Goal: Task Accomplishment & Management: Manage account settings

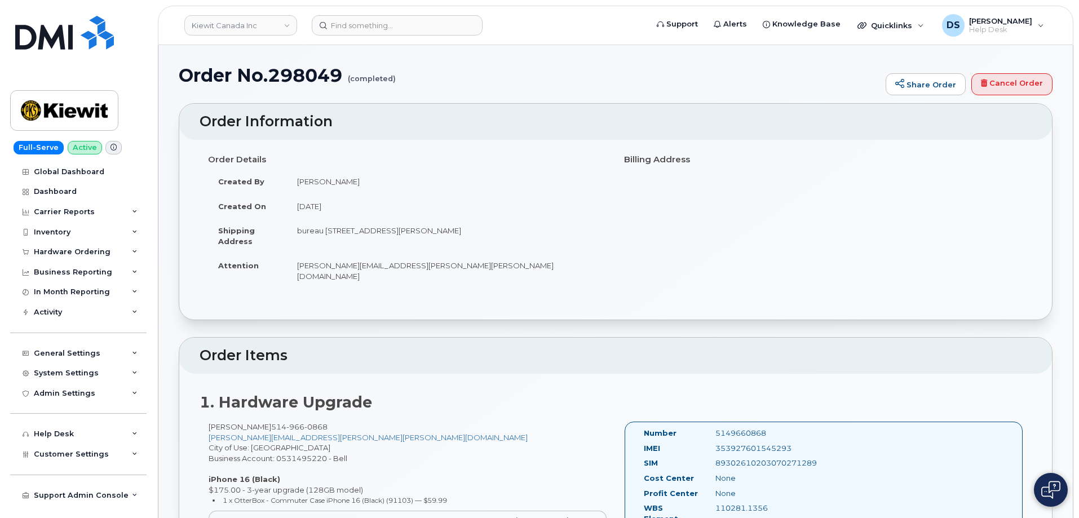
scroll to position [1296, 0]
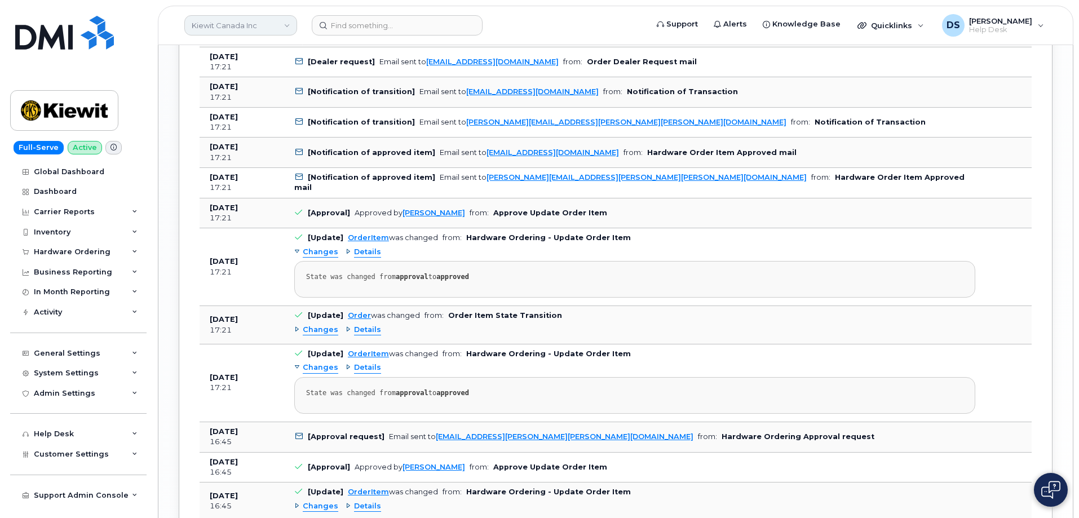
click at [289, 25] on link "Kiewit Canada Inc" at bounding box center [240, 25] width 113 height 20
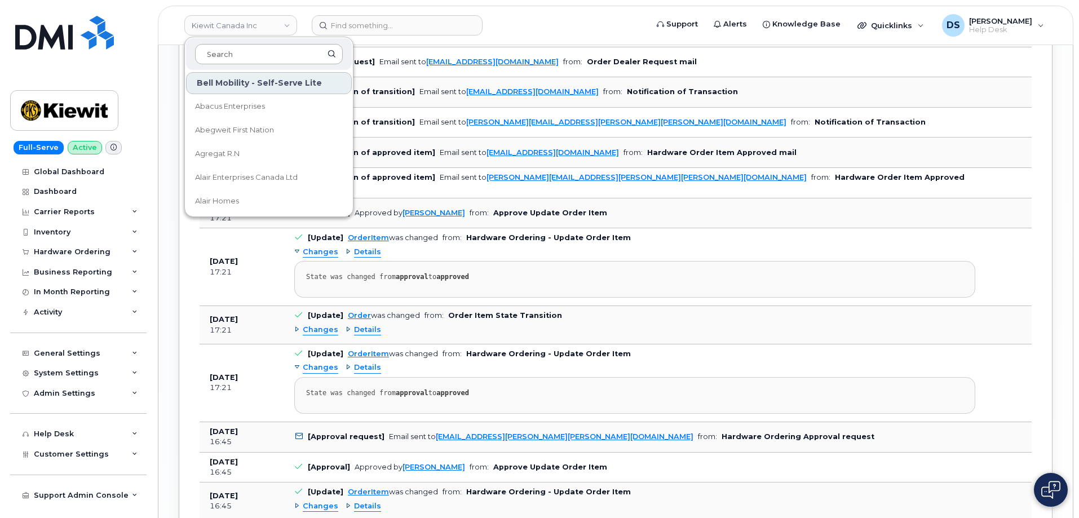
click at [244, 47] on input at bounding box center [269, 54] width 148 height 20
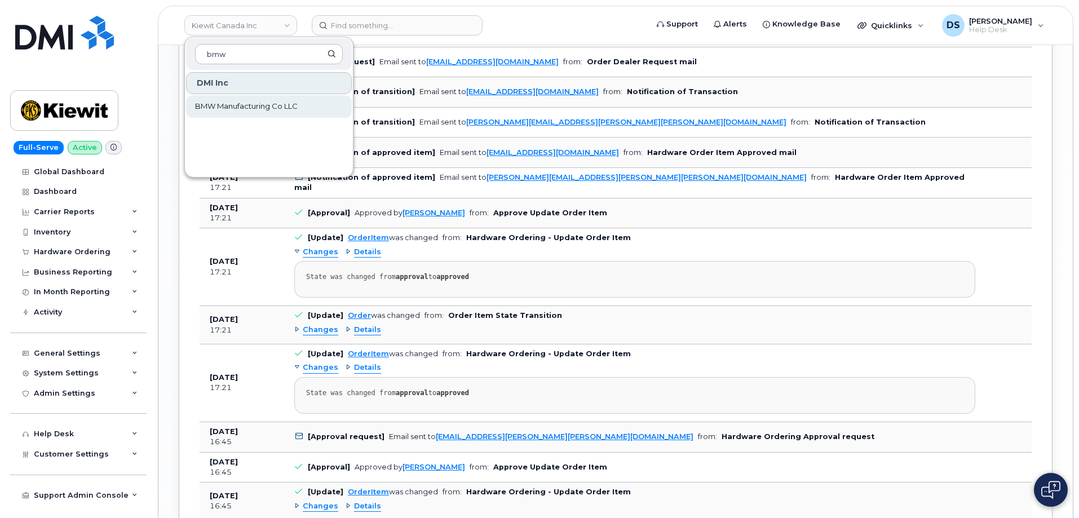
type input "bmw"
click at [215, 100] on link "BMW Manufacturing Co LLC" at bounding box center [269, 106] width 166 height 23
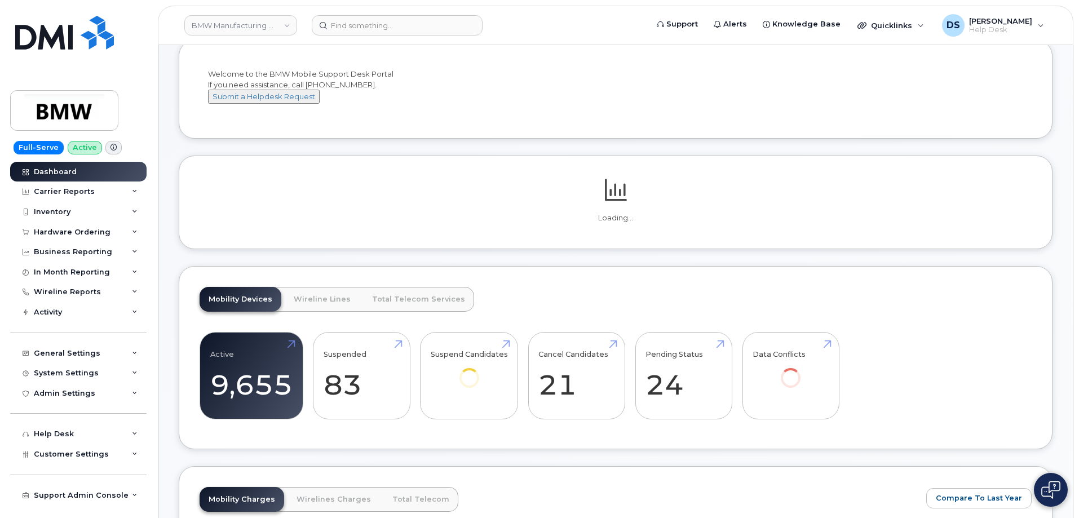
scroll to position [169, 0]
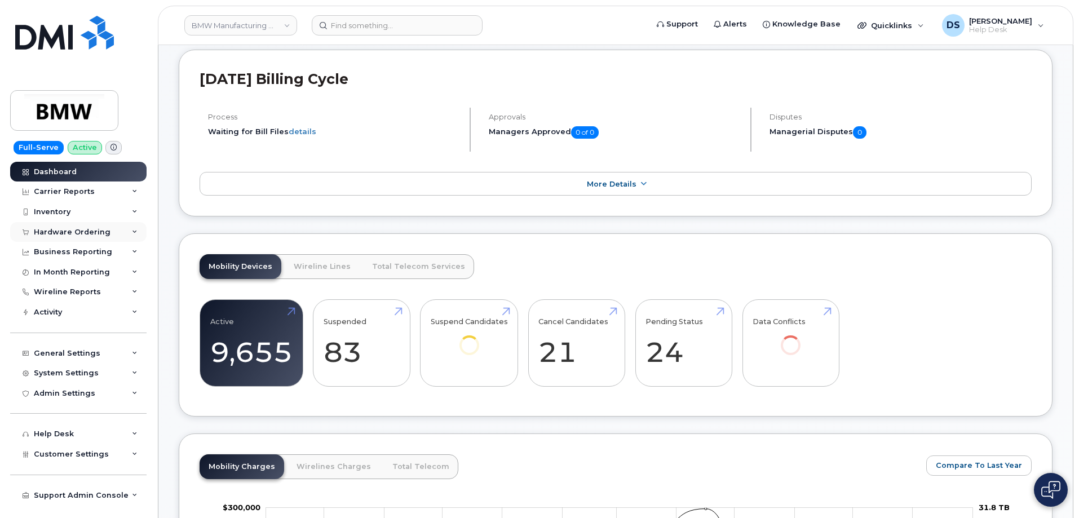
click at [136, 227] on div "Hardware Ordering" at bounding box center [78, 232] width 136 height 20
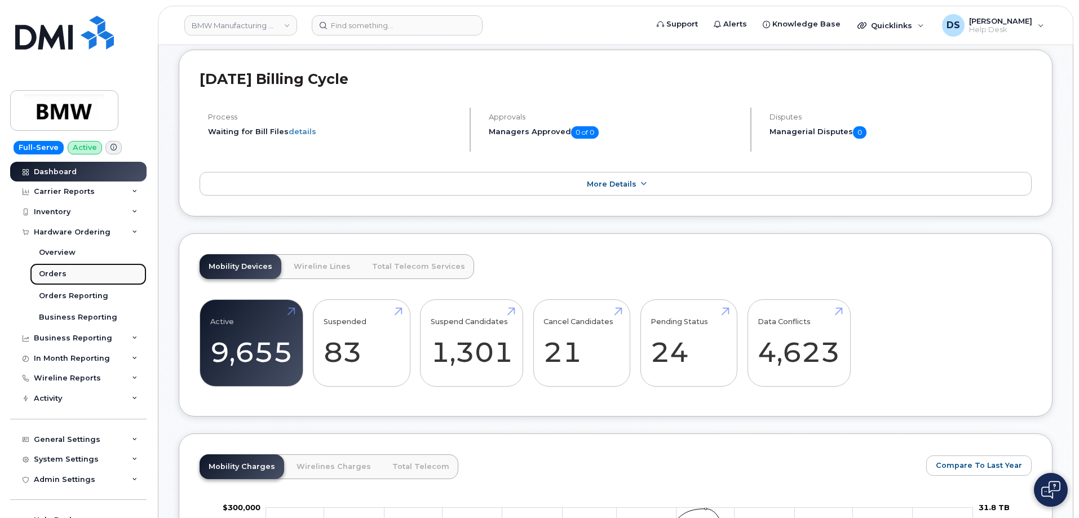
click at [61, 269] on div "Orders" at bounding box center [53, 274] width 28 height 10
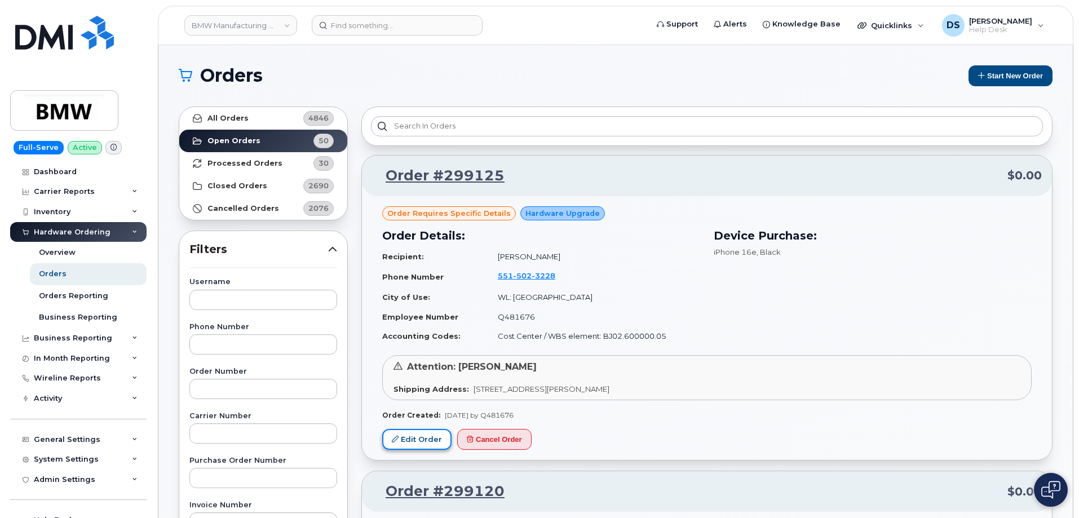
click at [425, 437] on link "Edit Order" at bounding box center [416, 439] width 69 height 21
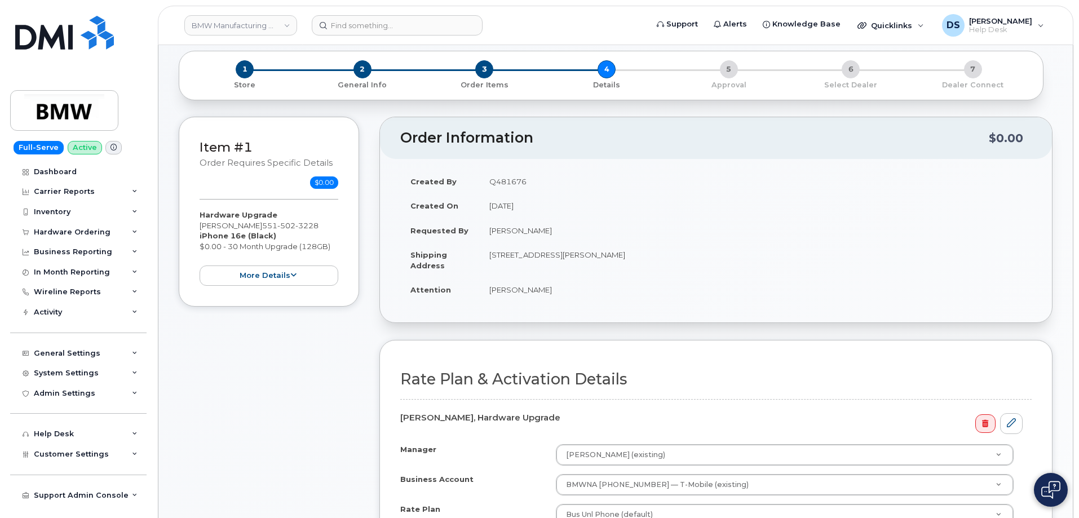
scroll to position [113, 0]
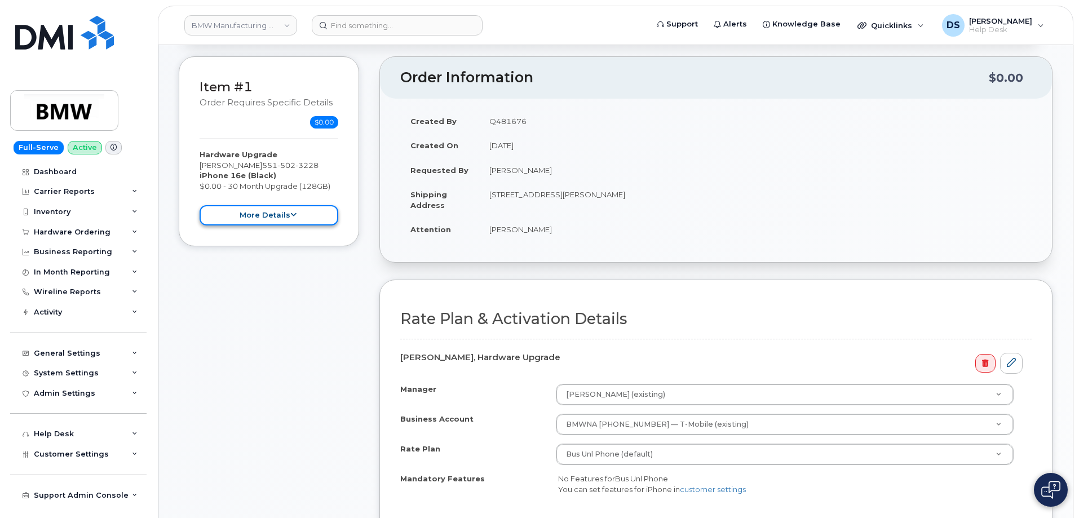
click at [309, 211] on button "more details" at bounding box center [268, 215] width 139 height 21
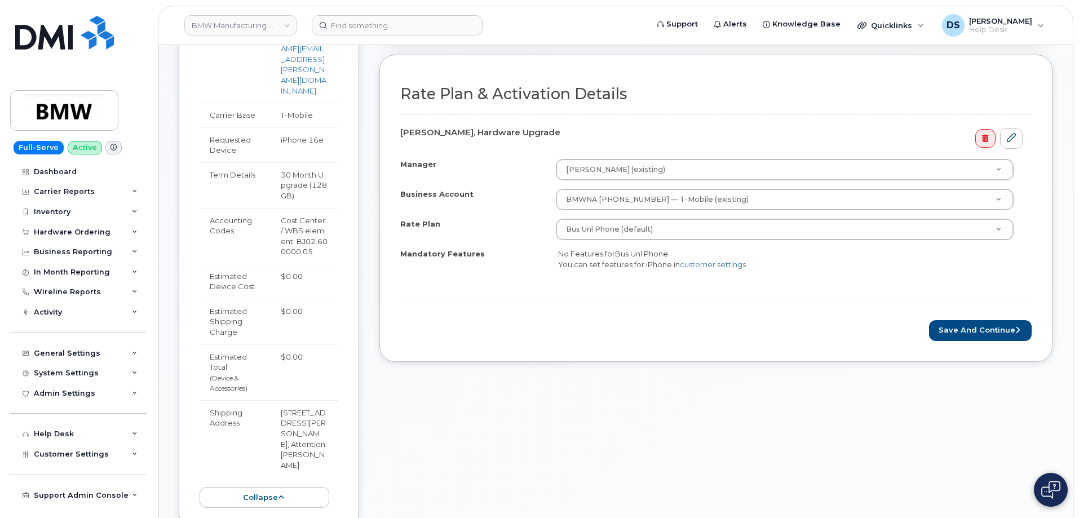
scroll to position [338, 0]
click at [977, 332] on button "Save and Continue" at bounding box center [980, 330] width 103 height 21
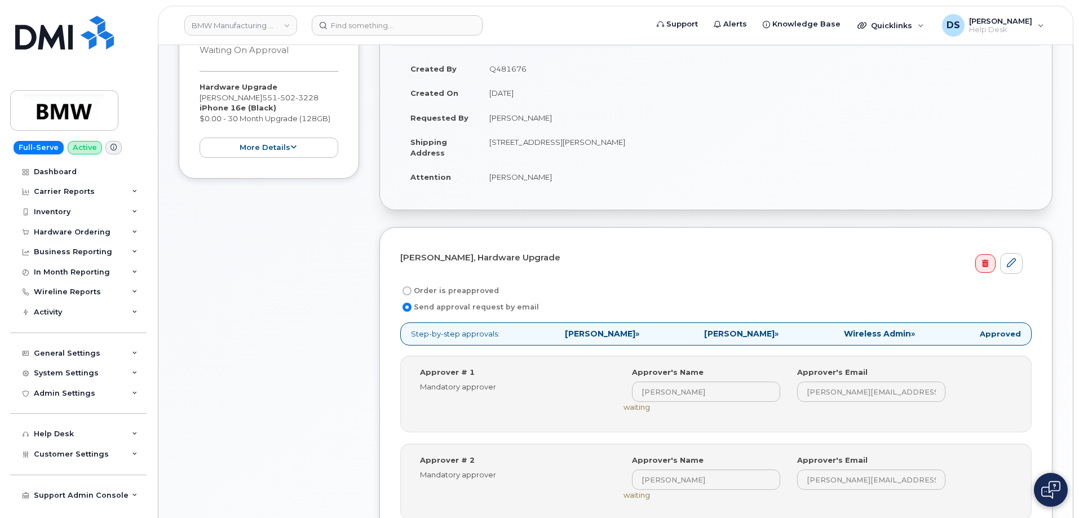
scroll to position [338, 0]
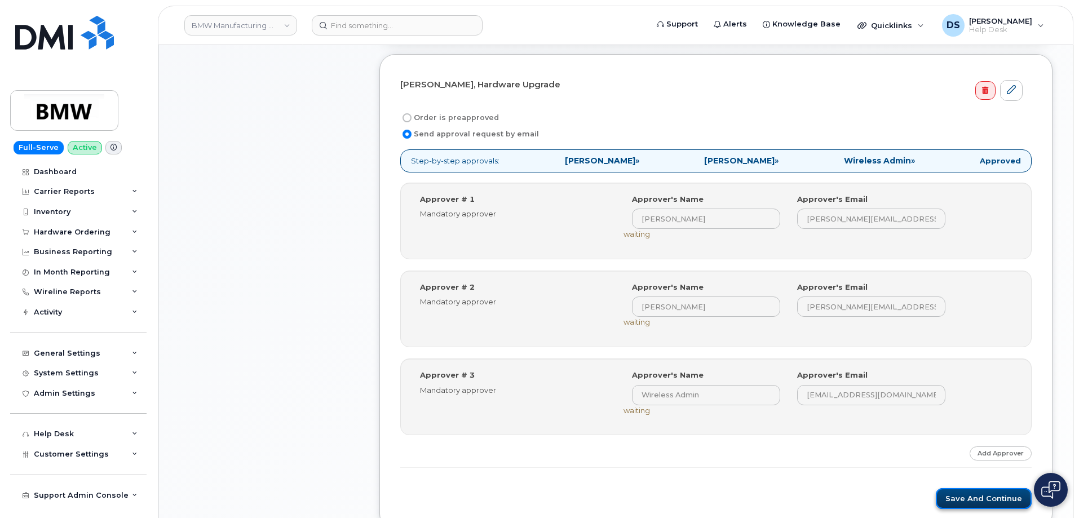
click at [976, 493] on button "Save and Continue" at bounding box center [983, 498] width 96 height 21
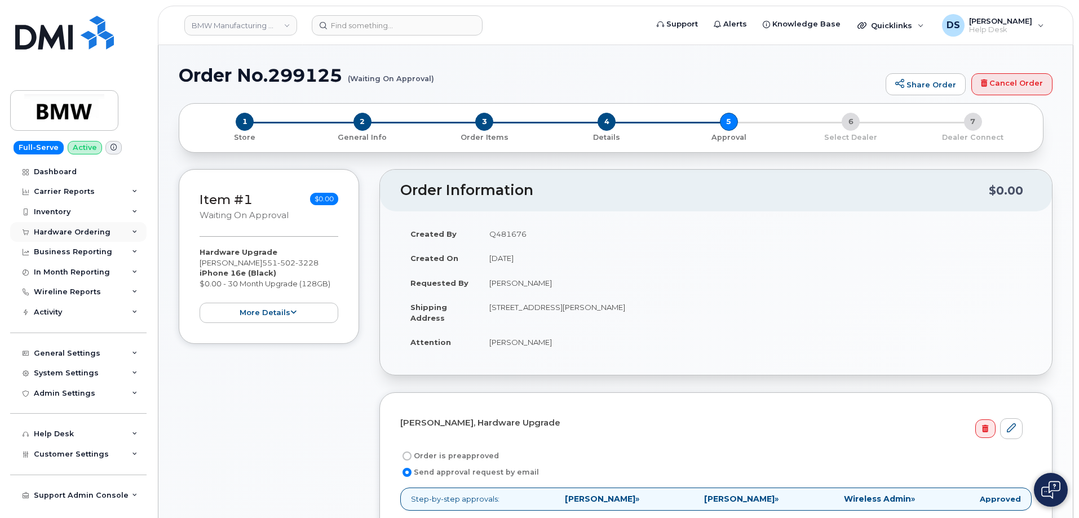
click at [137, 229] on icon at bounding box center [135, 232] width 6 height 6
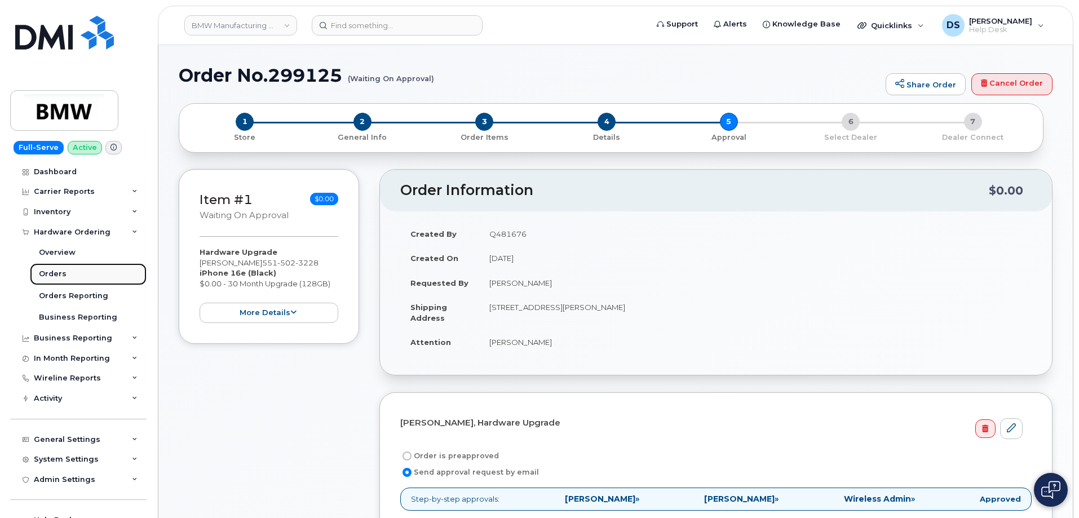
click at [61, 274] on div "Orders" at bounding box center [53, 274] width 28 height 10
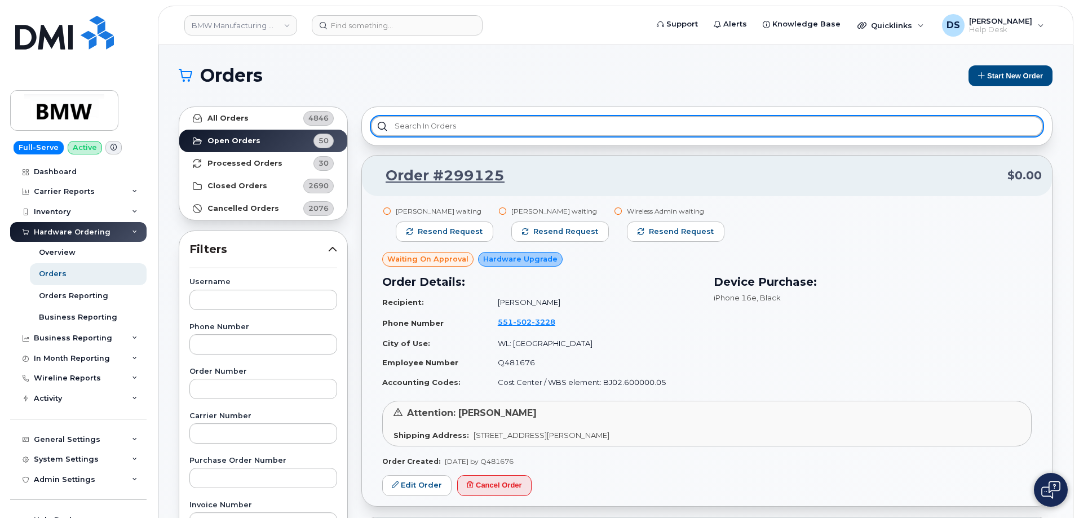
drag, startPoint x: 419, startPoint y: 119, endPoint x: 441, endPoint y: 133, distance: 25.6
click at [423, 118] on input "text" at bounding box center [707, 126] width 672 height 20
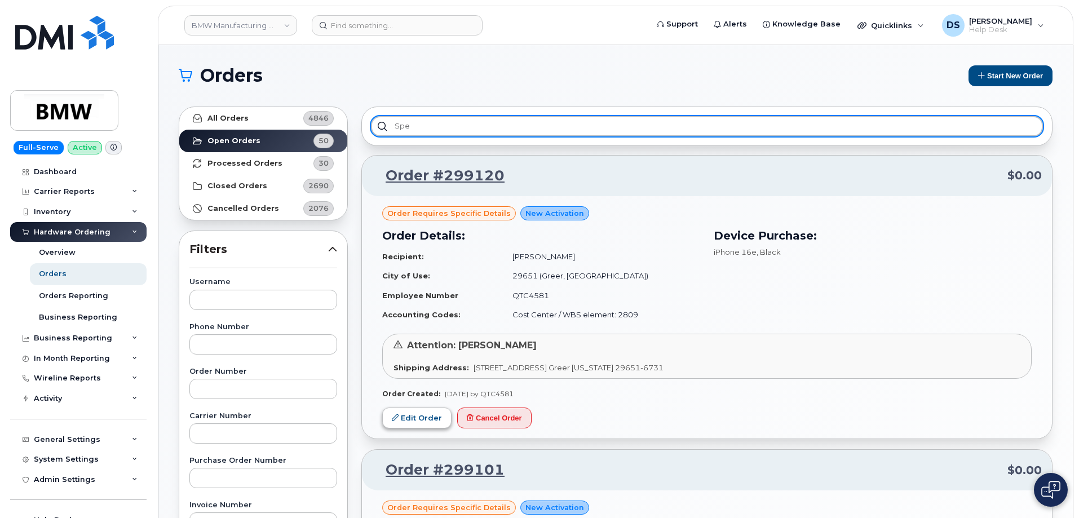
type input "spe"
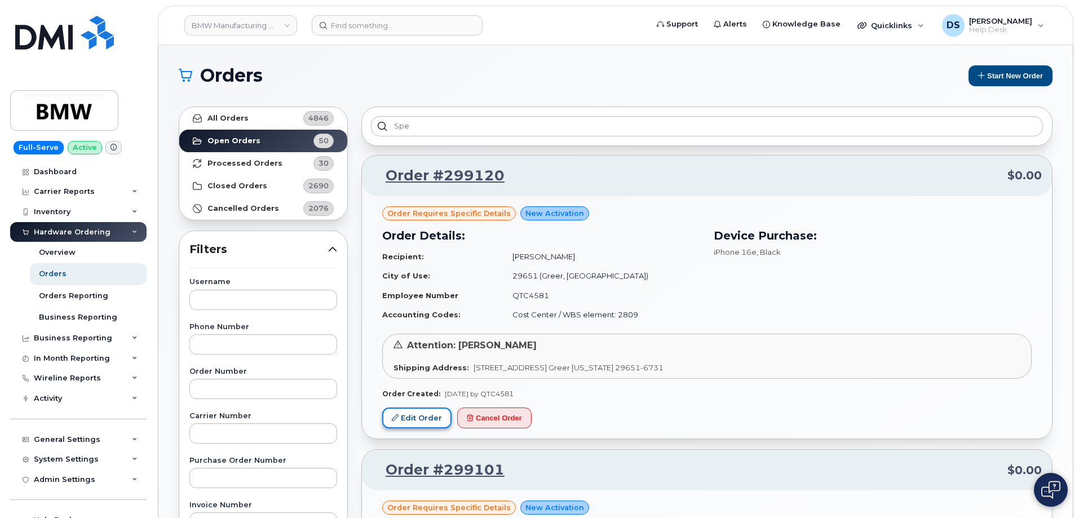
click at [411, 416] on link "Edit Order" at bounding box center [416, 417] width 69 height 21
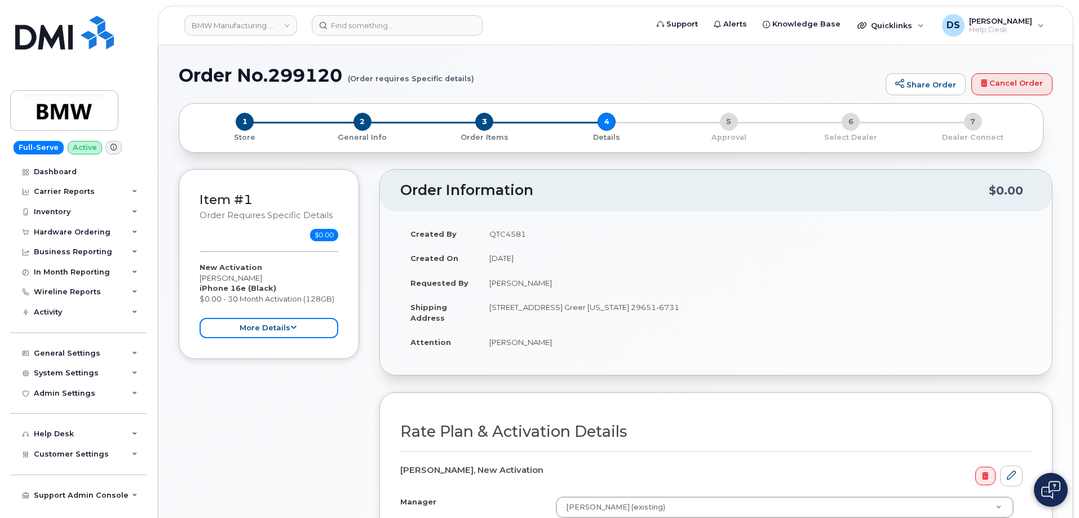
click at [295, 325] on icon at bounding box center [293, 327] width 6 height 7
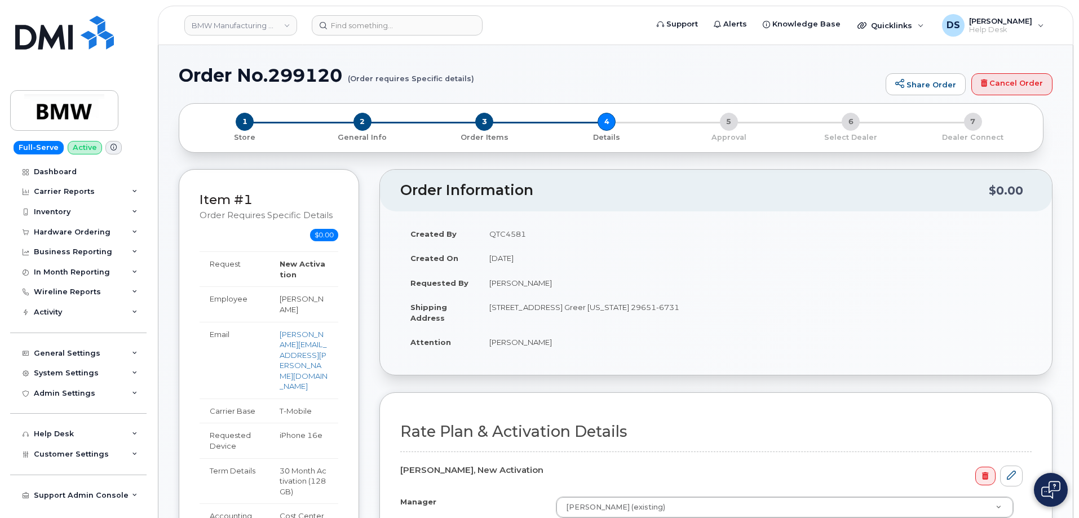
scroll to position [338, 0]
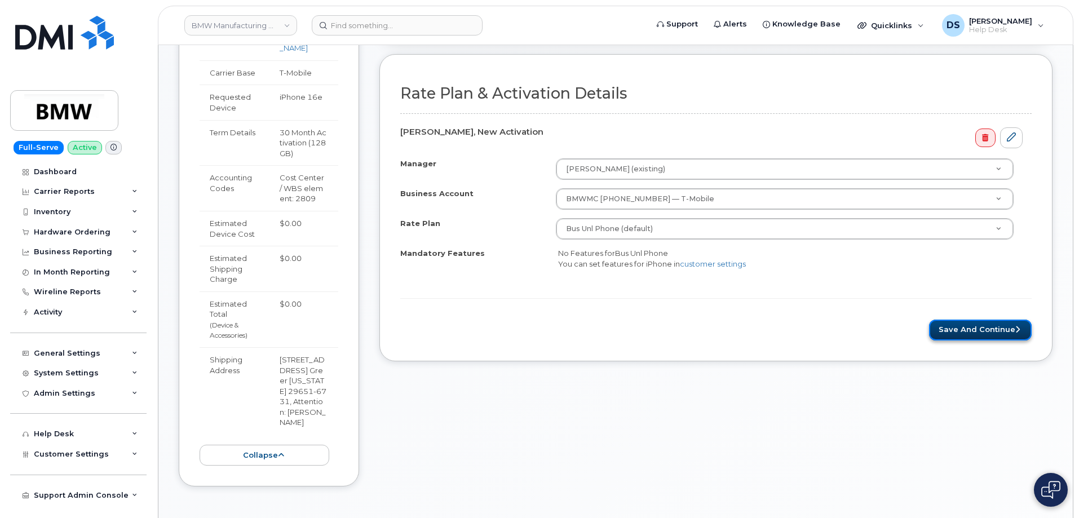
click at [976, 331] on button "Save and Continue" at bounding box center [980, 330] width 103 height 21
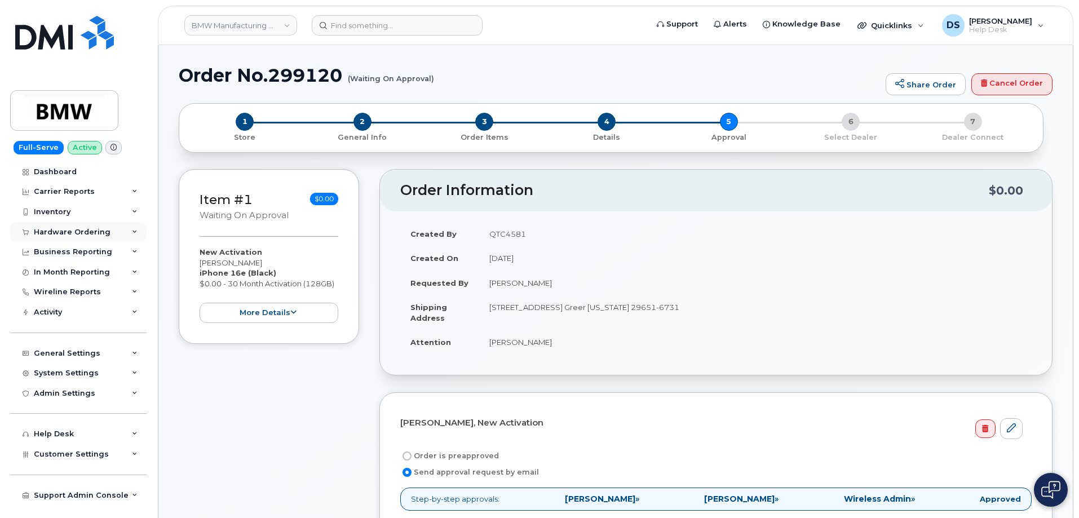
click at [132, 230] on icon at bounding box center [135, 232] width 6 height 6
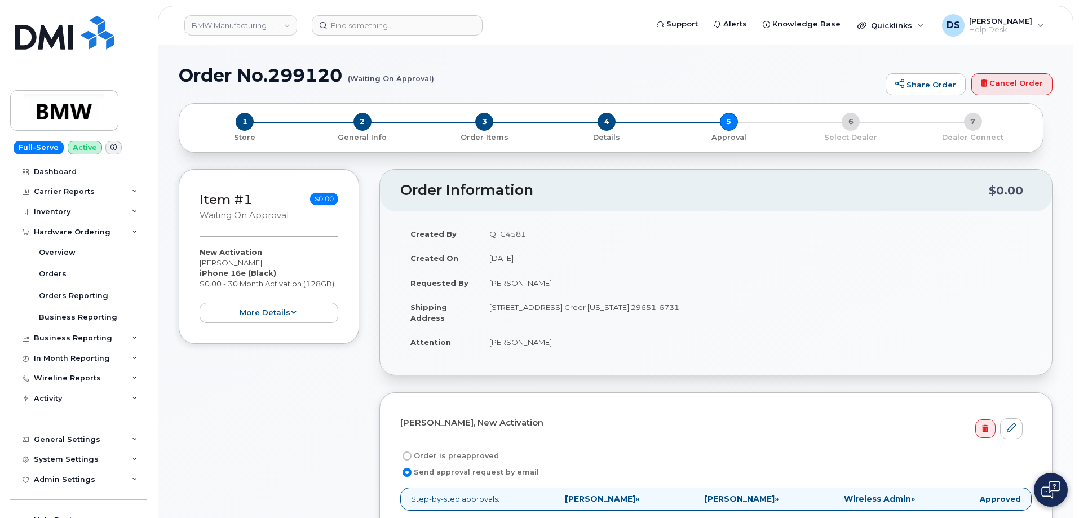
drag, startPoint x: 326, startPoint y: 398, endPoint x: 332, endPoint y: 400, distance: 7.1
click at [328, 398] on div "Item #1 Waiting On Approval $0.00 New Activation [PERSON_NAME] iPhone 16e (Blac…" at bounding box center [269, 527] width 180 height 716
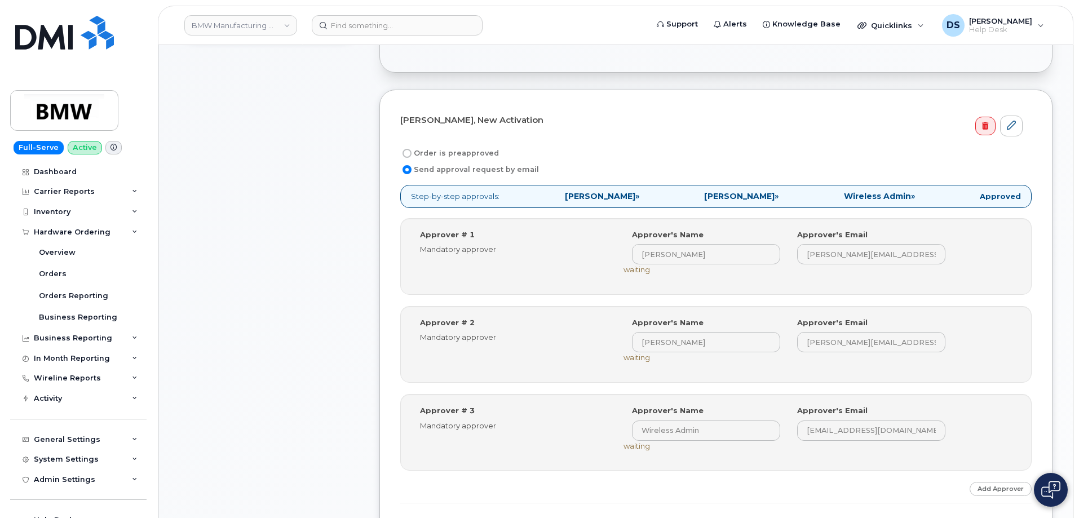
scroll to position [507, 0]
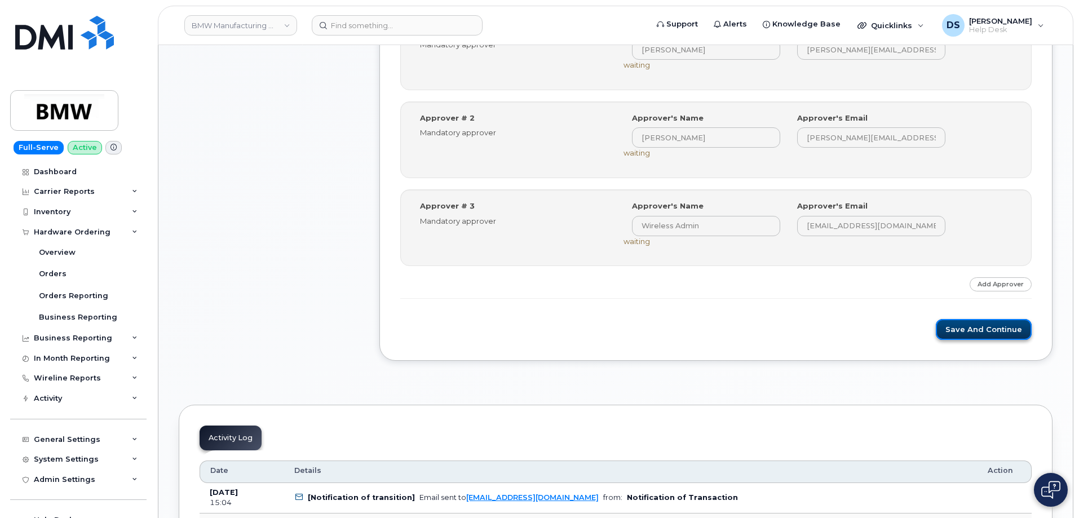
click at [985, 330] on button "Save and Continue" at bounding box center [983, 329] width 96 height 21
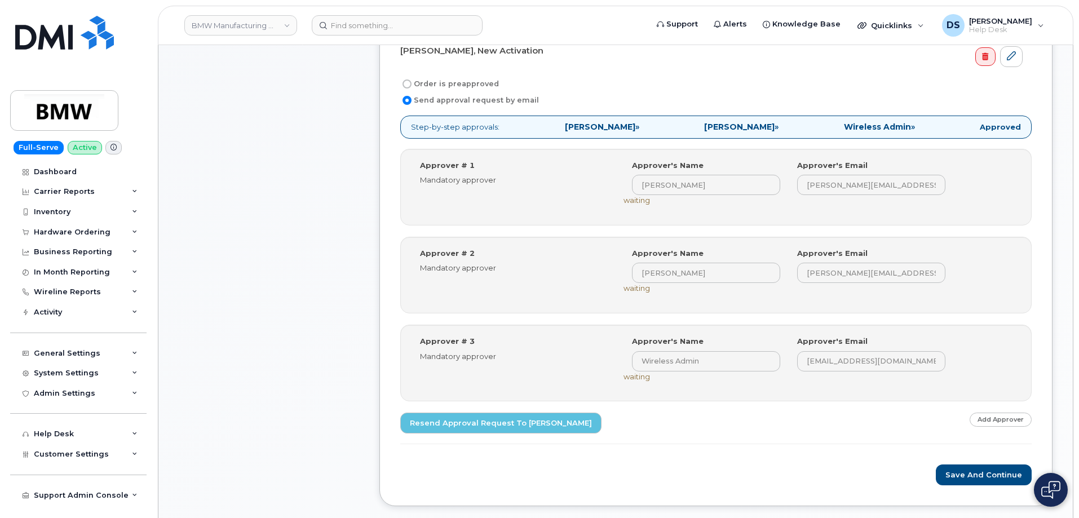
scroll to position [225, 0]
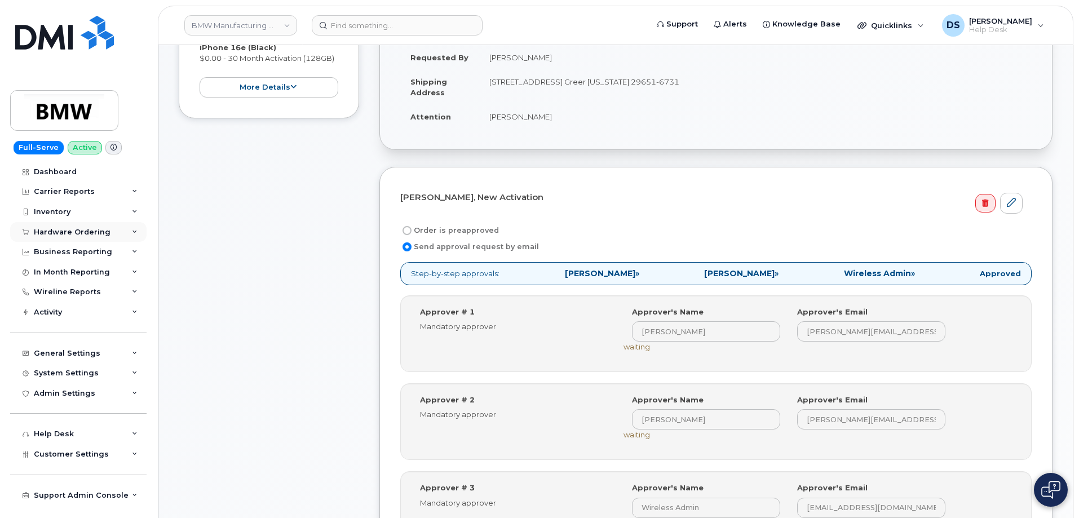
click at [135, 230] on icon at bounding box center [135, 232] width 6 height 6
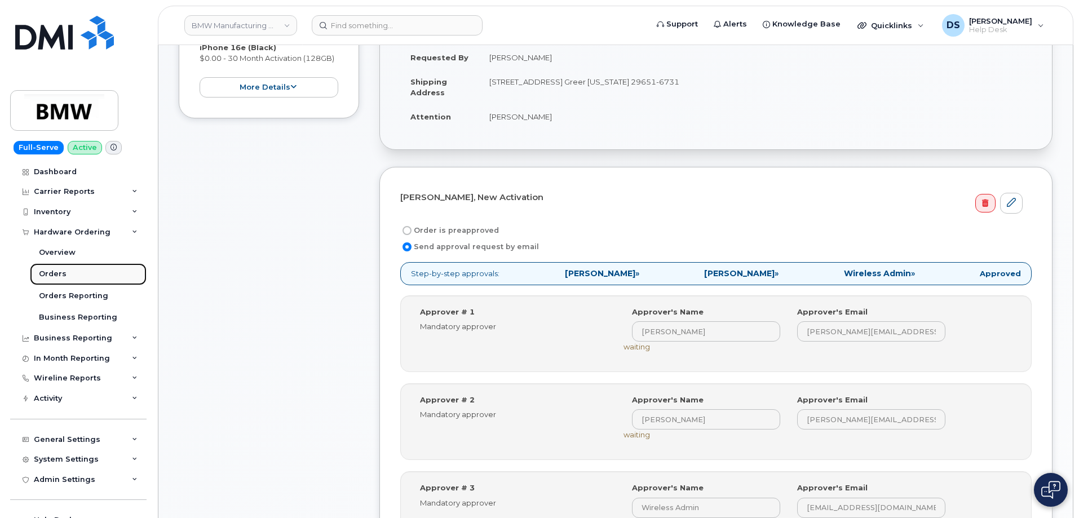
click at [45, 272] on div "Orders" at bounding box center [53, 274] width 28 height 10
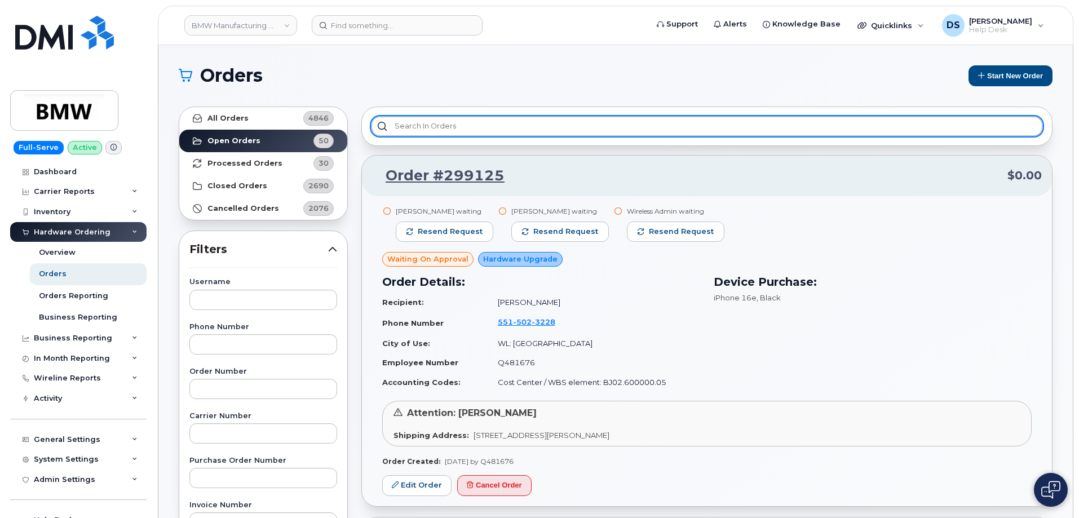
click at [427, 124] on input "text" at bounding box center [707, 126] width 672 height 20
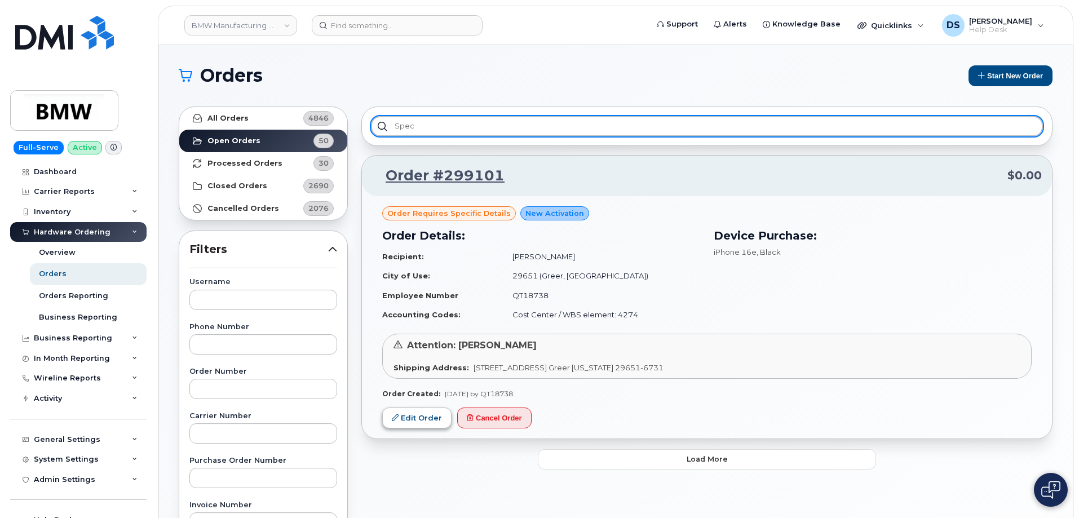
type input "spec"
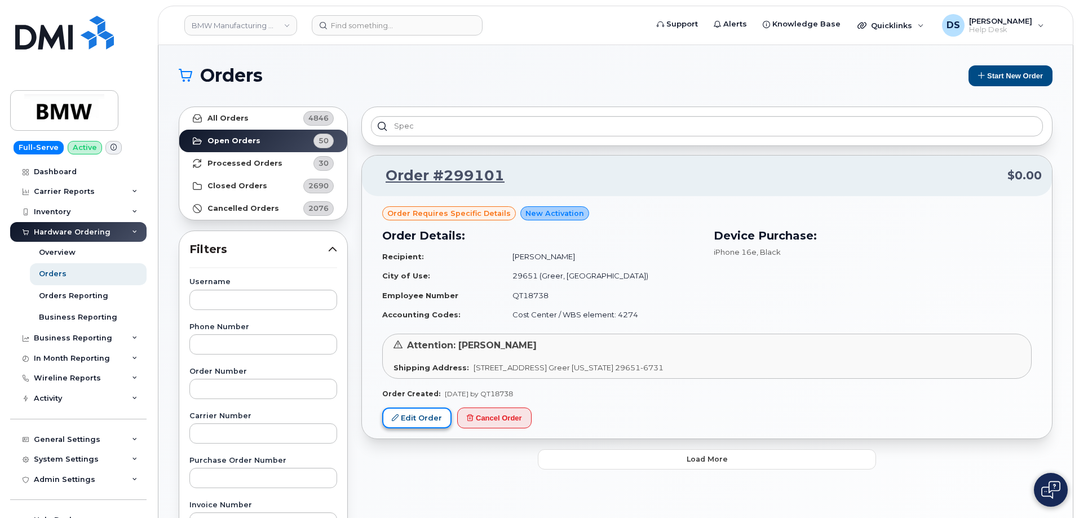
click at [427, 411] on link "Edit Order" at bounding box center [416, 417] width 69 height 21
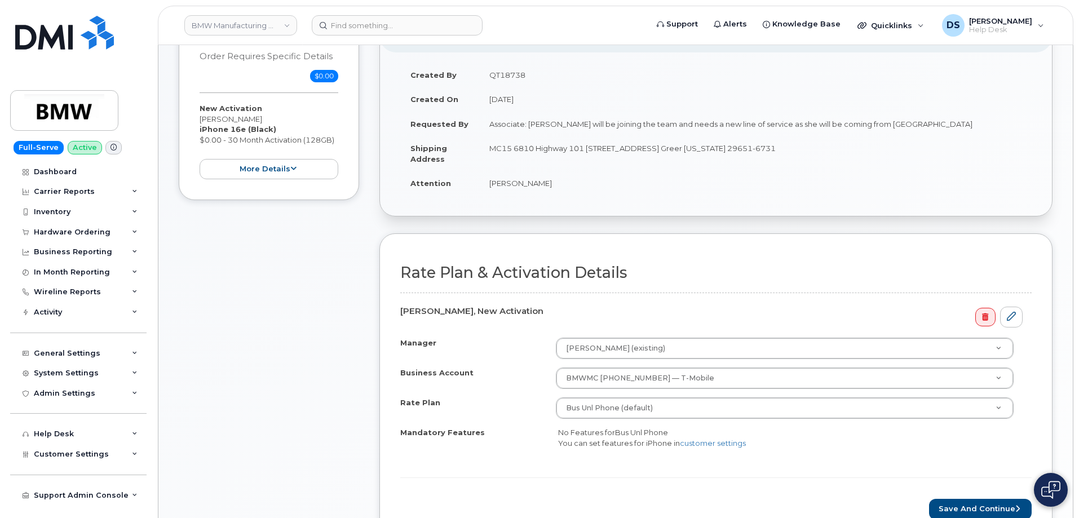
scroll to position [113, 0]
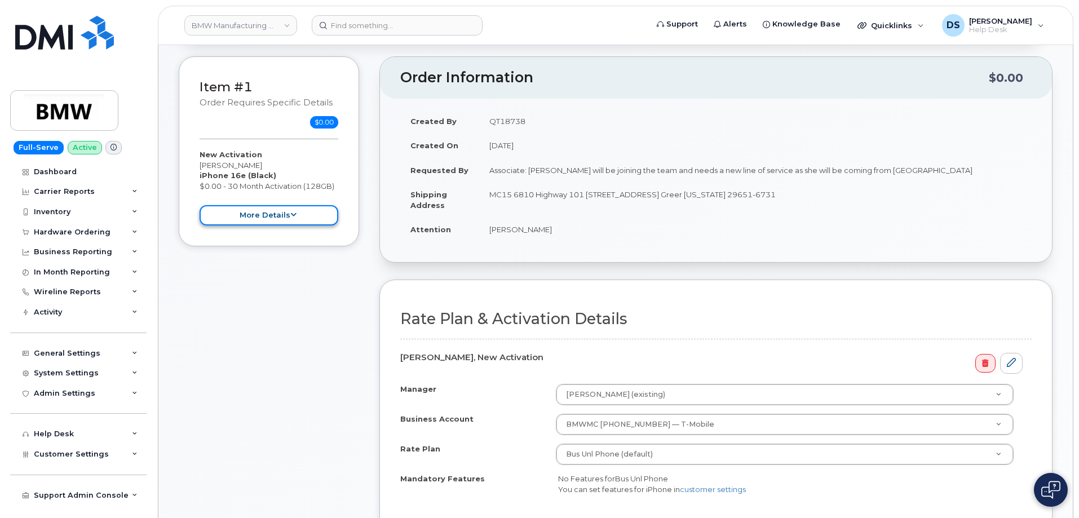
click at [287, 215] on button "more details" at bounding box center [268, 215] width 139 height 21
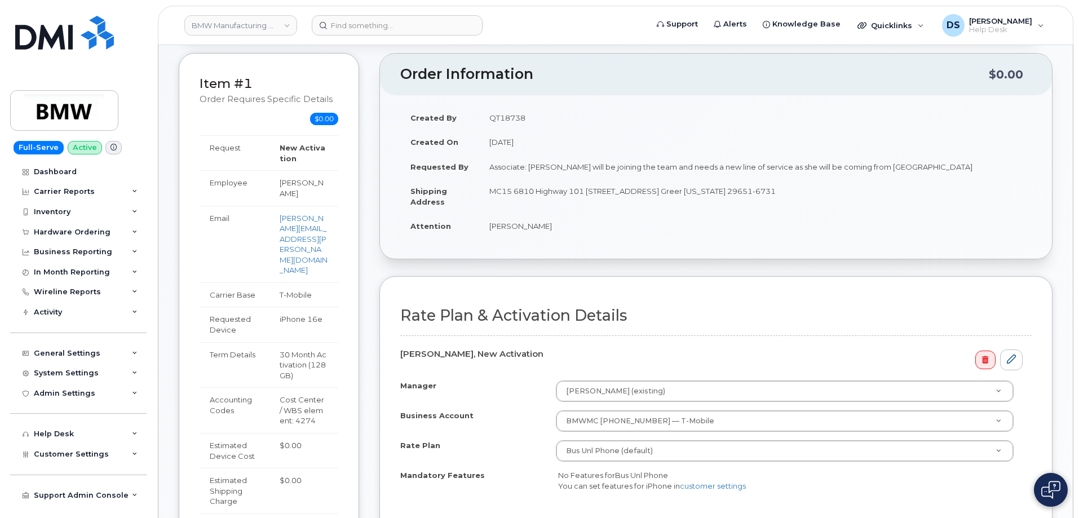
scroll to position [282, 0]
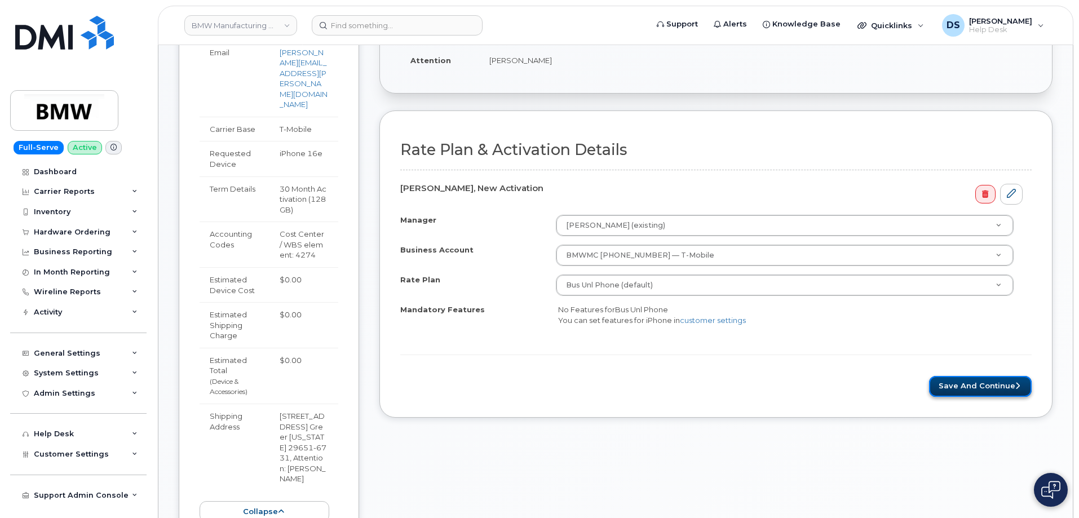
click at [975, 385] on button "Save and Continue" at bounding box center [980, 386] width 103 height 21
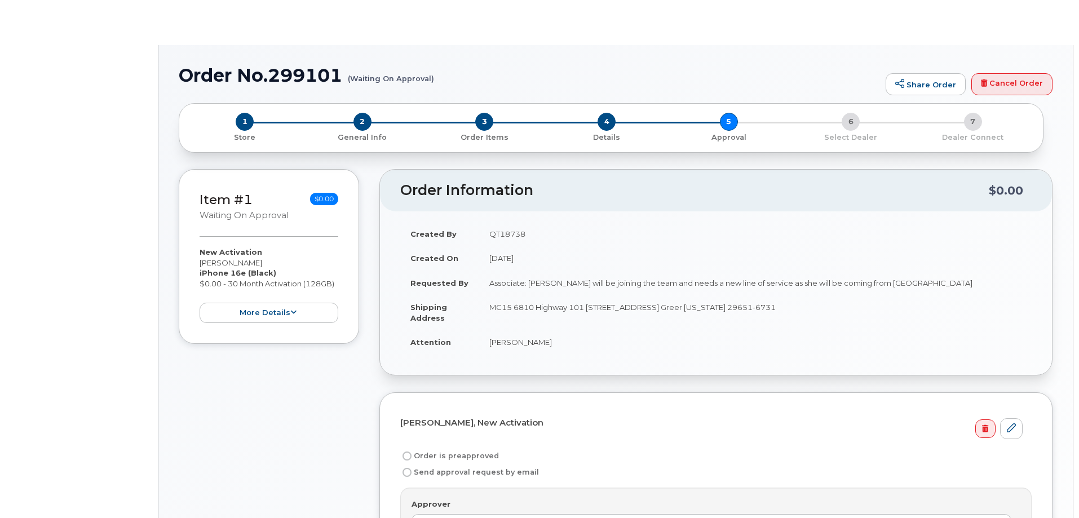
radio input "true"
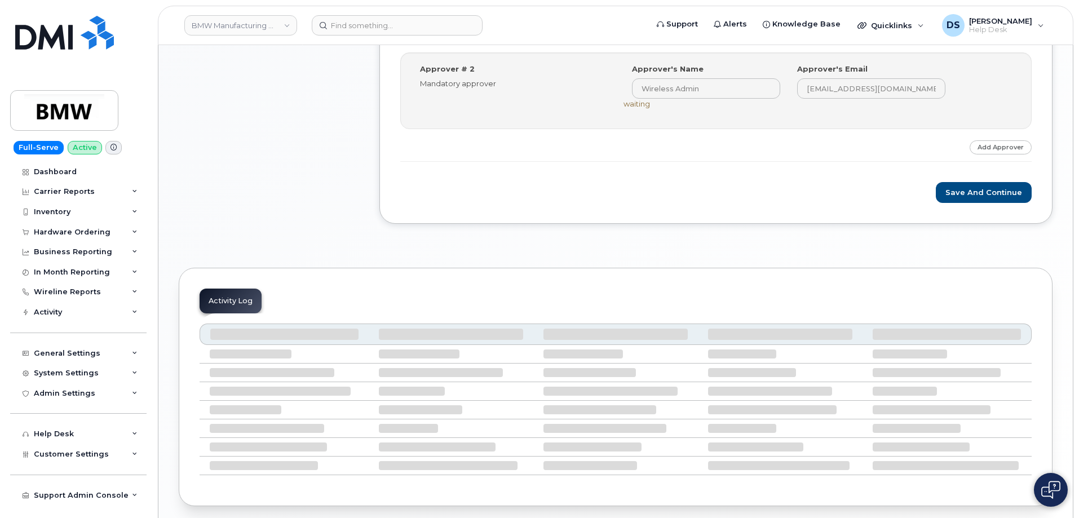
scroll to position [564, 0]
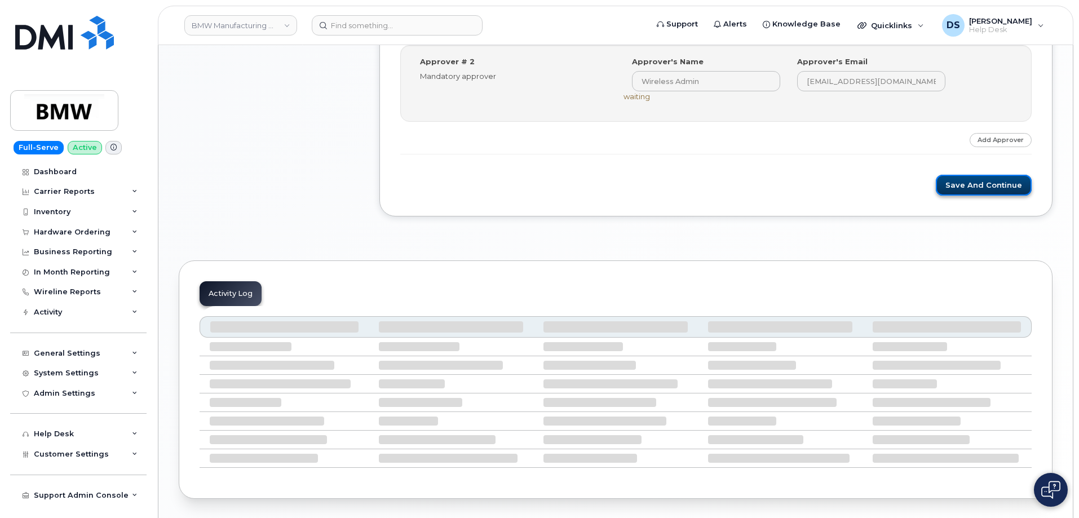
click at [999, 183] on button "Save and Continue" at bounding box center [983, 185] width 96 height 21
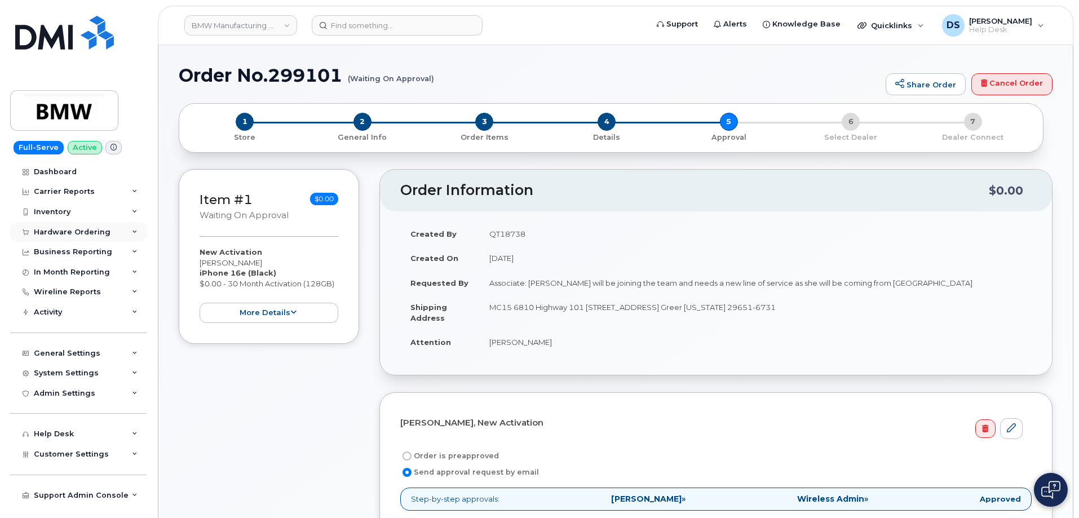
click at [132, 233] on icon at bounding box center [135, 232] width 6 height 6
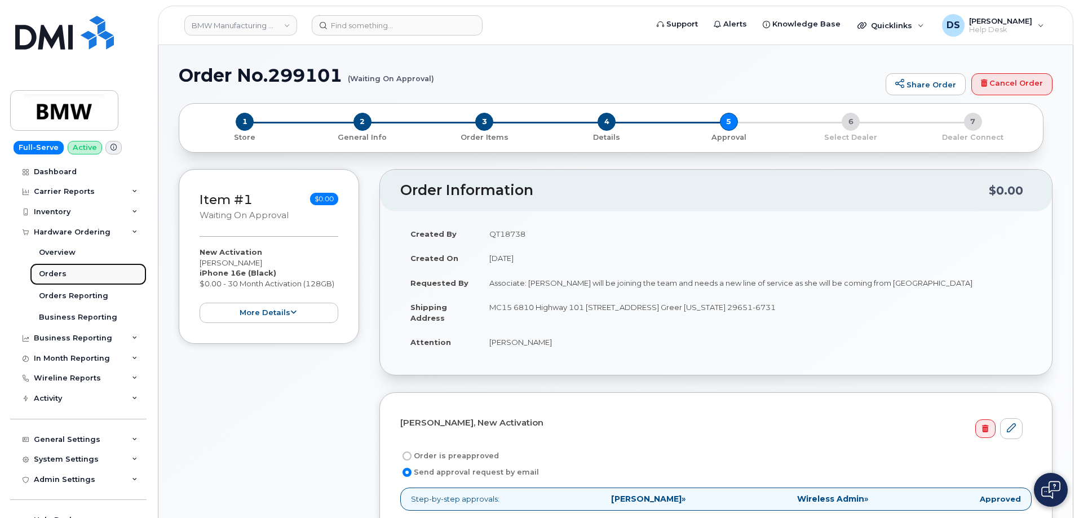
click at [64, 270] on link "Orders" at bounding box center [88, 273] width 117 height 21
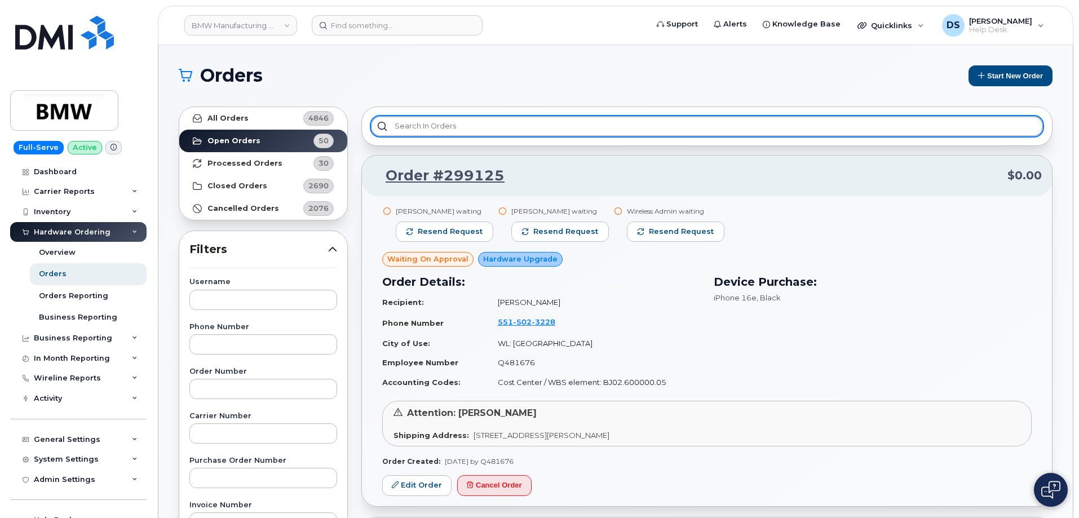
click at [439, 128] on input "text" at bounding box center [707, 126] width 672 height 20
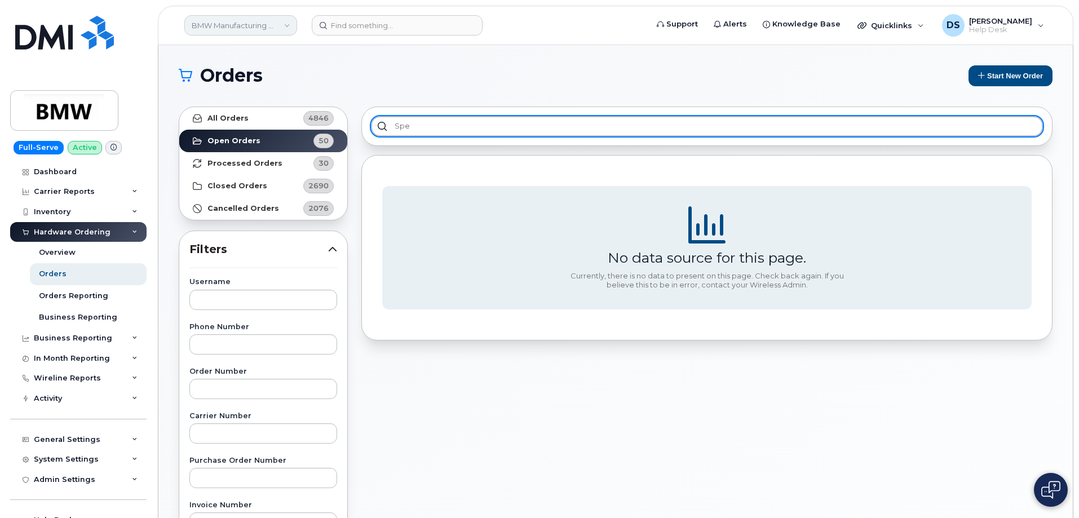
type input "spe"
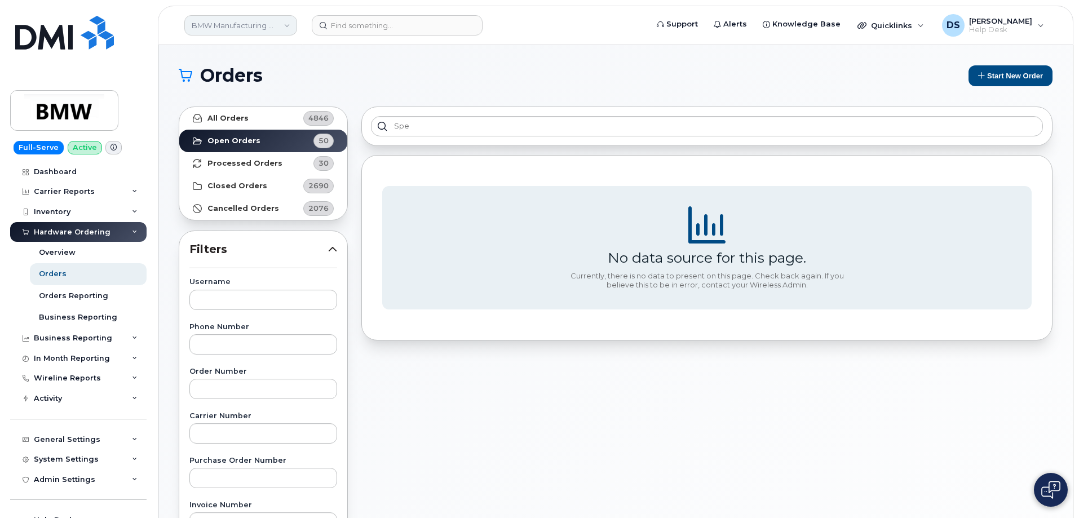
click at [252, 24] on link "BMW Manufacturing Co LLC" at bounding box center [240, 25] width 113 height 20
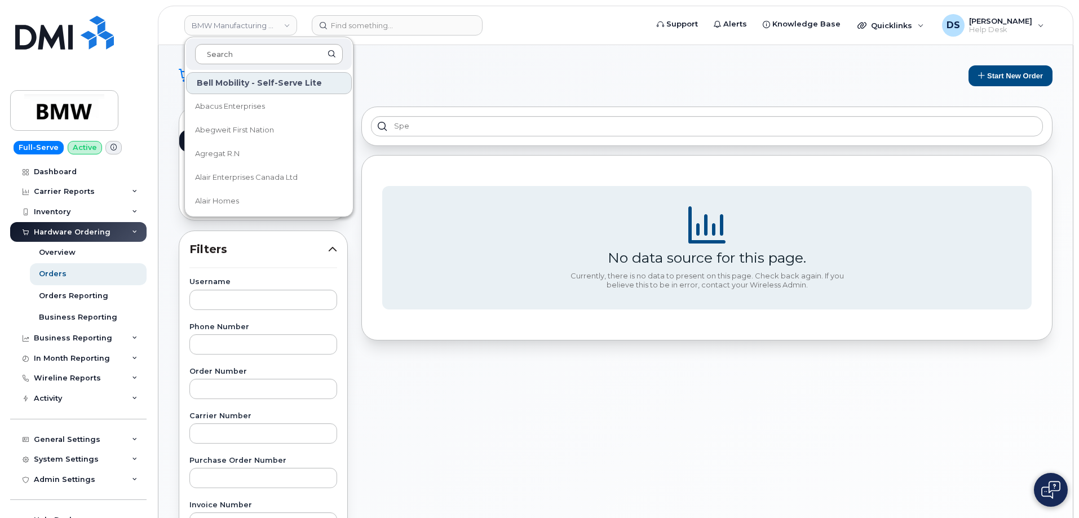
drag, startPoint x: 232, startPoint y: 52, endPoint x: 251, endPoint y: 45, distance: 20.5
click at [232, 52] on input at bounding box center [269, 54] width 148 height 20
type input "ceph"
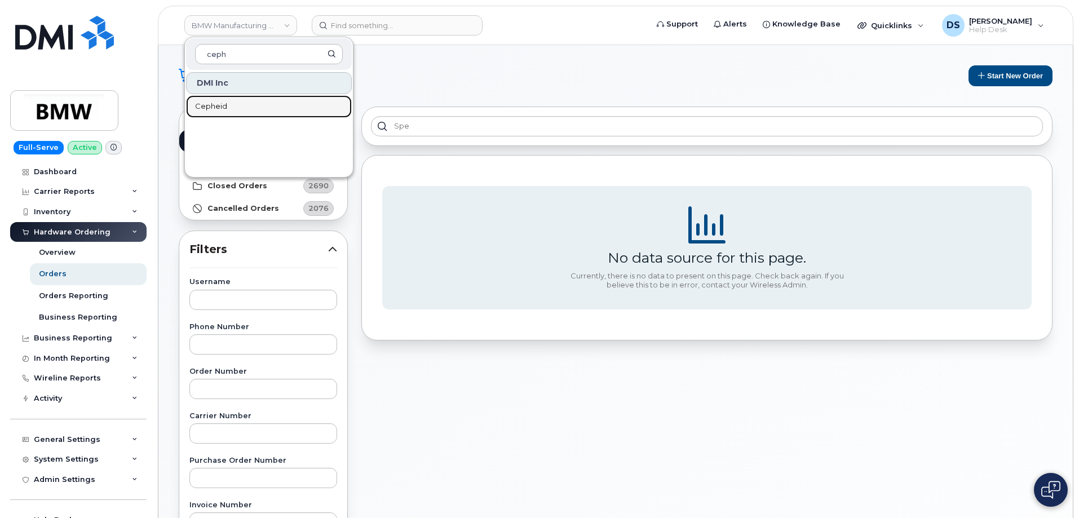
click at [236, 103] on link "Cepheid" at bounding box center [269, 106] width 166 height 23
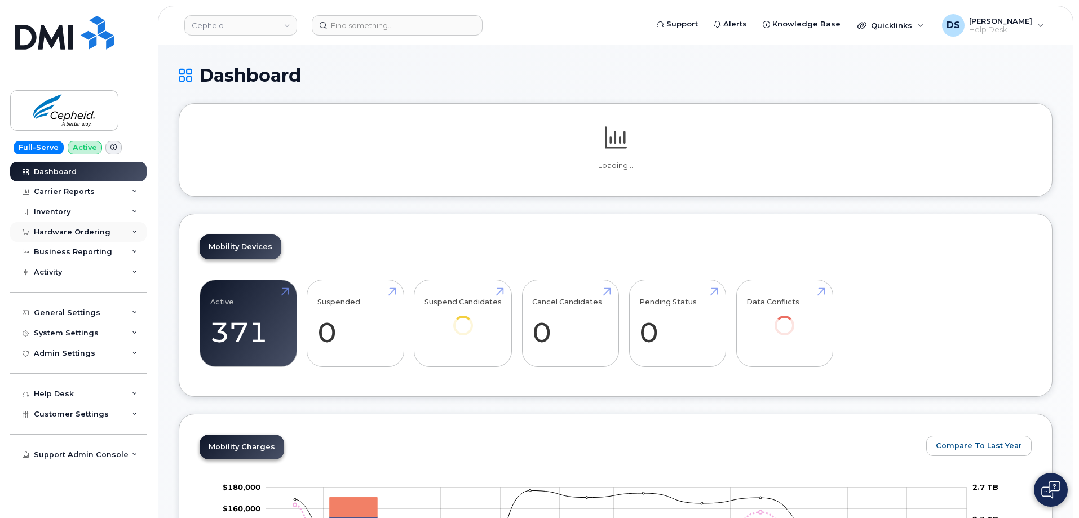
click at [132, 230] on icon at bounding box center [135, 232] width 6 height 6
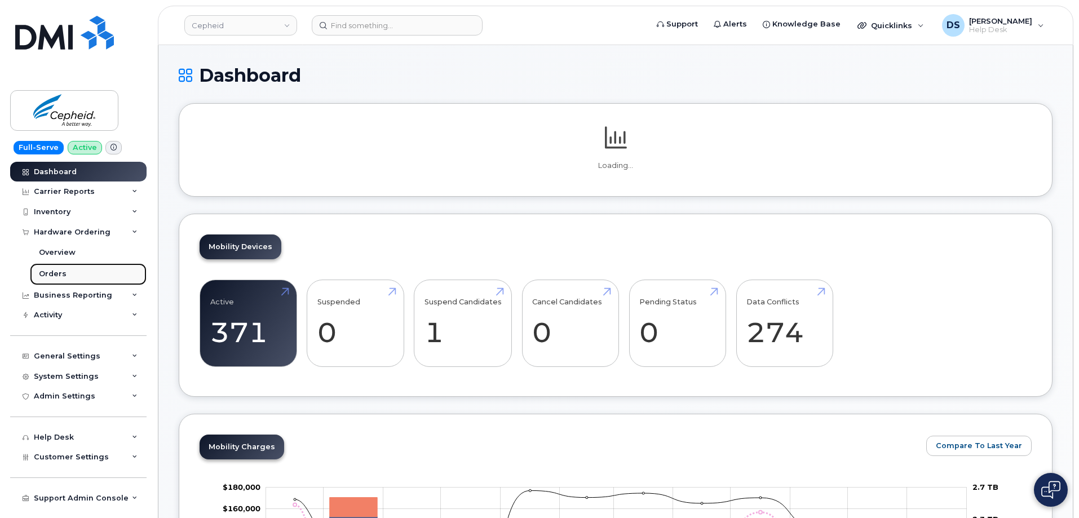
click at [52, 272] on div "Orders" at bounding box center [53, 274] width 28 height 10
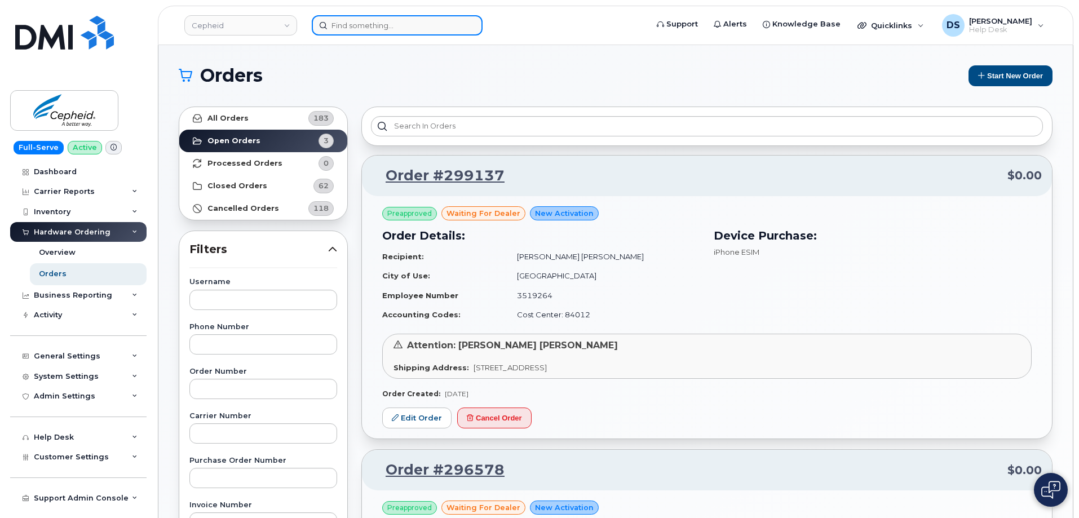
click at [392, 26] on input at bounding box center [397, 25] width 171 height 20
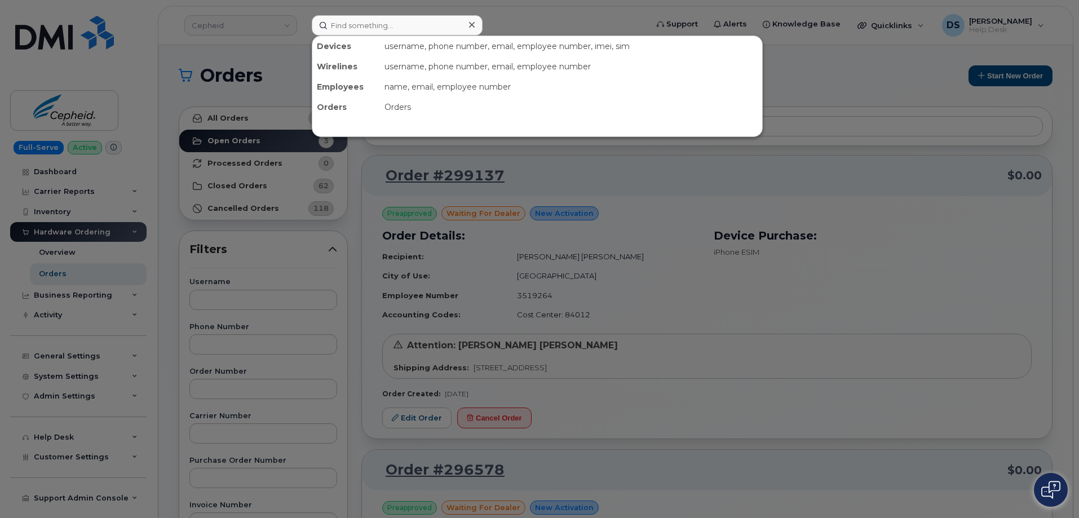
click at [353, 220] on div at bounding box center [539, 259] width 1079 height 518
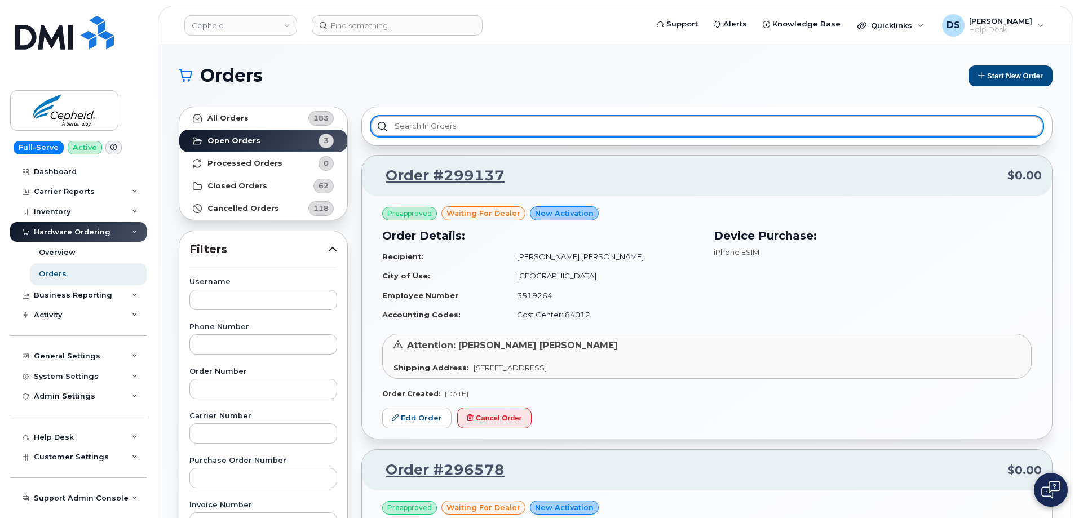
click at [425, 126] on input "text" at bounding box center [707, 126] width 672 height 20
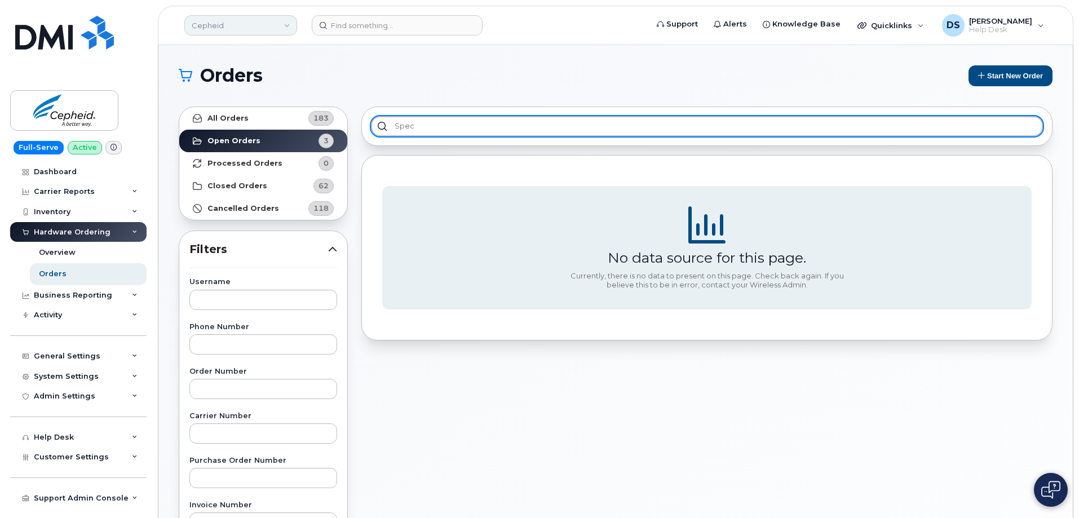
type input "spec"
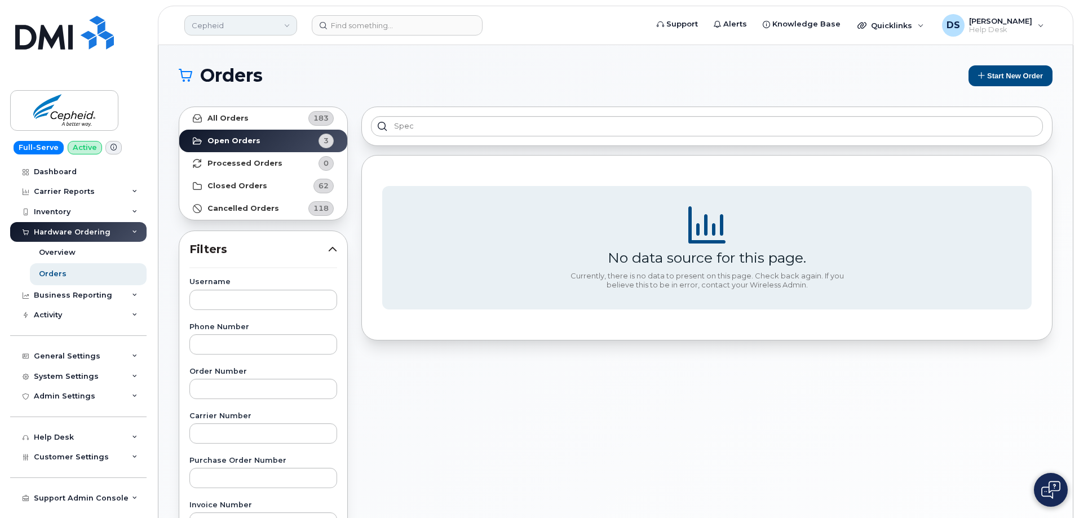
click at [287, 20] on link "Cepheid" at bounding box center [240, 25] width 113 height 20
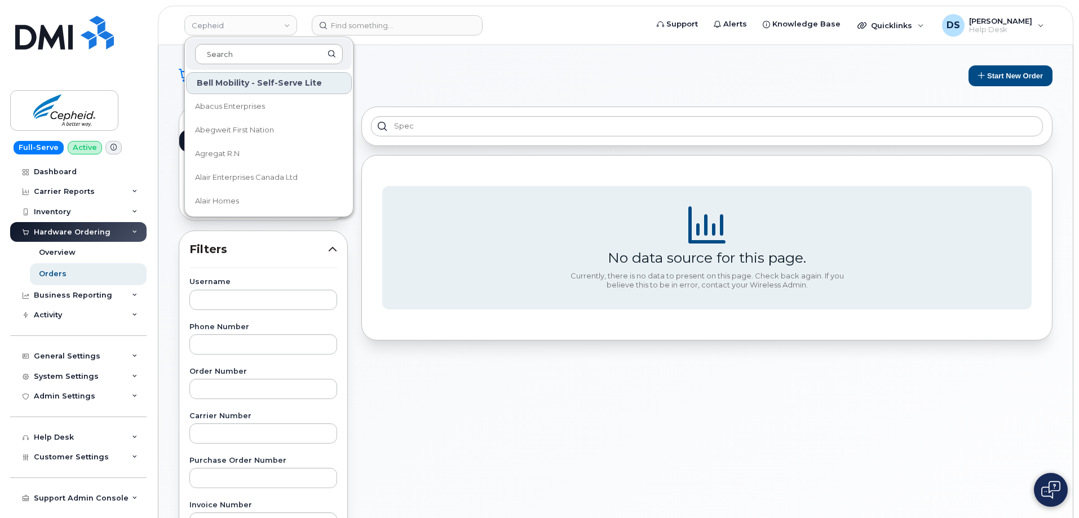
click at [234, 56] on input at bounding box center [269, 54] width 148 height 20
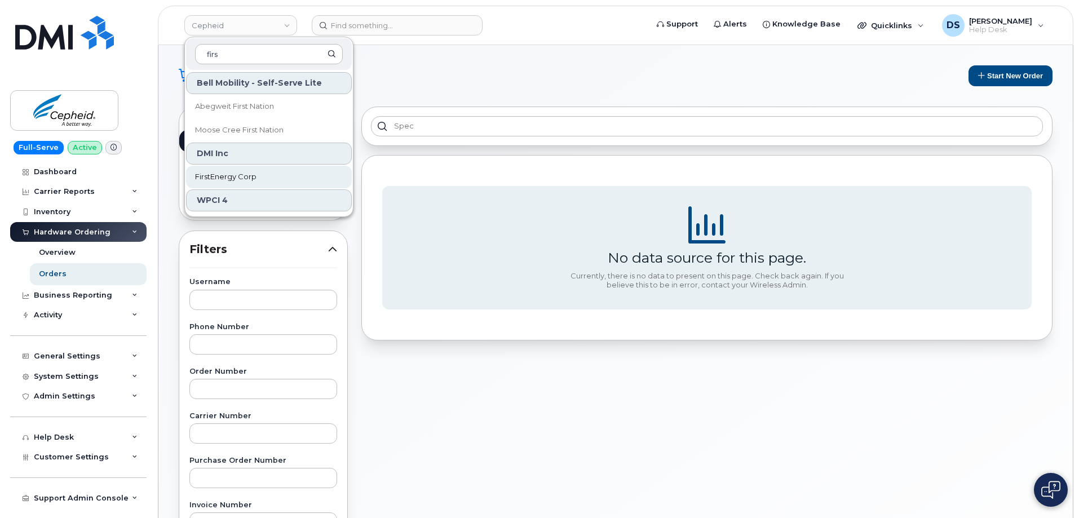
type input "firs"
click at [240, 179] on span "FirstEnergy Corp" at bounding box center [225, 176] width 61 height 11
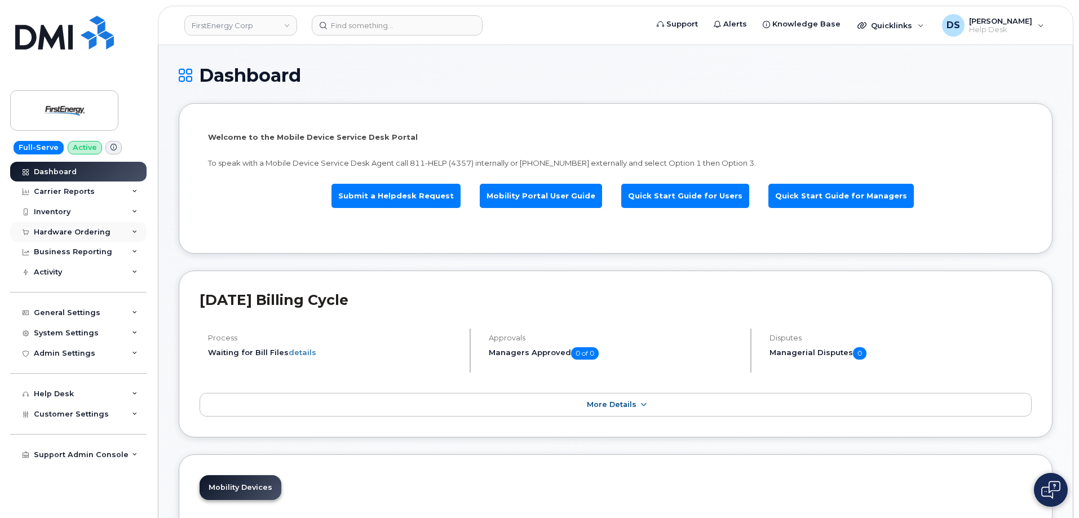
click at [137, 229] on icon at bounding box center [135, 232] width 6 height 6
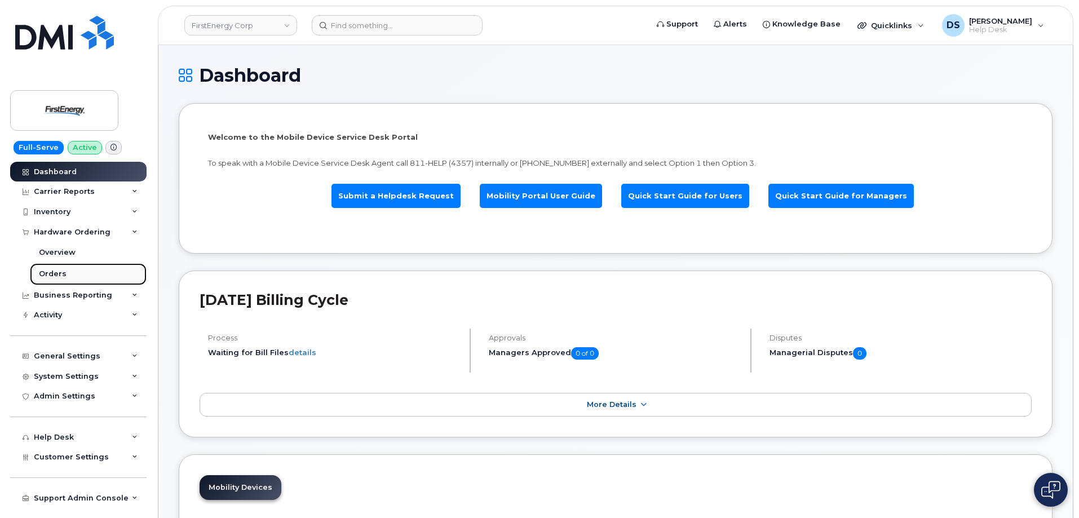
click at [56, 271] on div "Orders" at bounding box center [53, 274] width 28 height 10
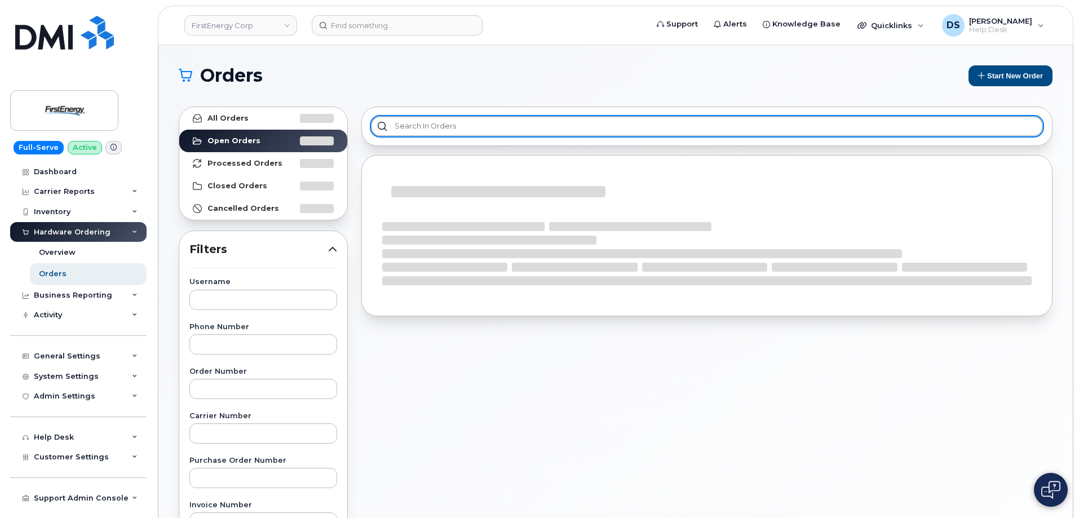
click at [472, 125] on input "text" at bounding box center [707, 126] width 672 height 20
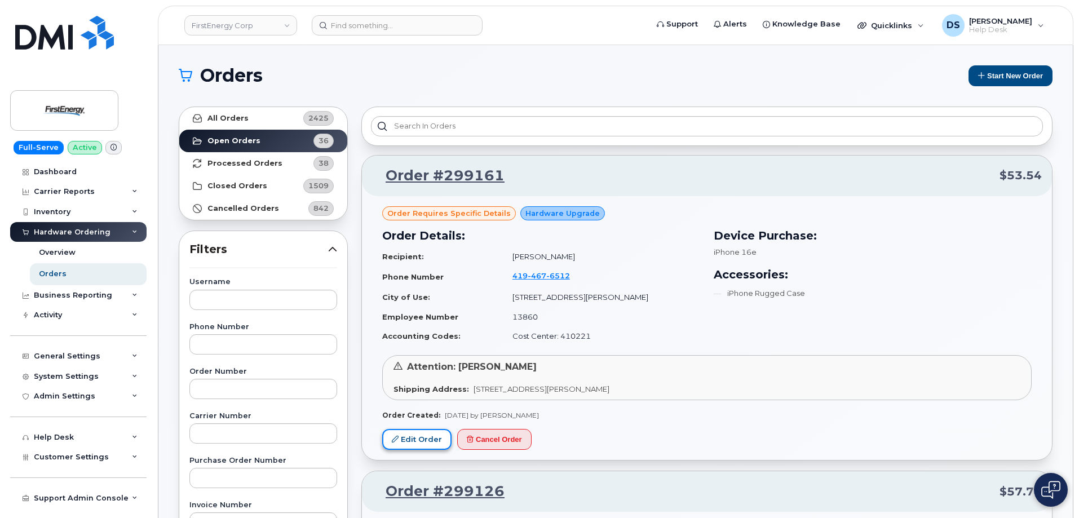
click at [422, 435] on link "Edit Order" at bounding box center [416, 439] width 69 height 21
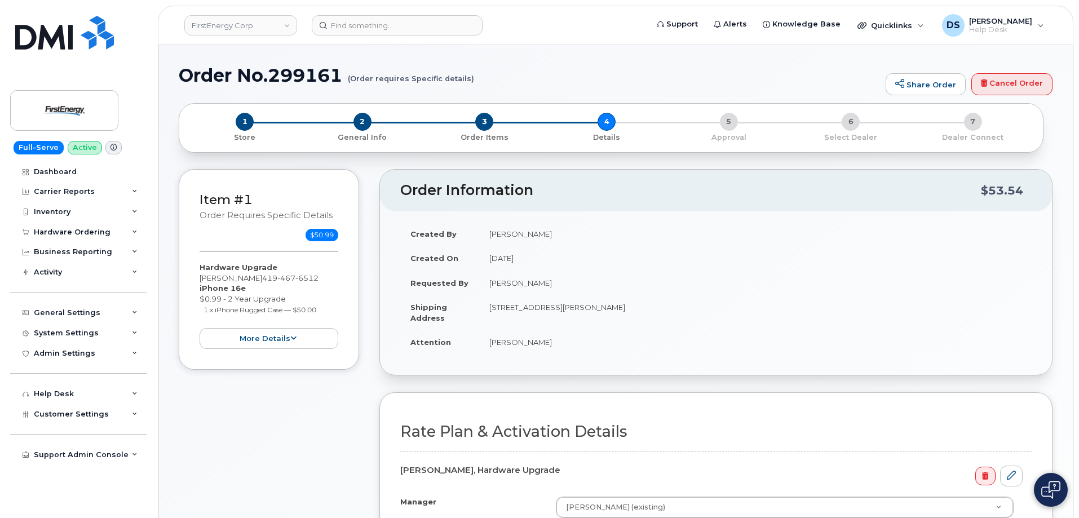
scroll to position [225, 0]
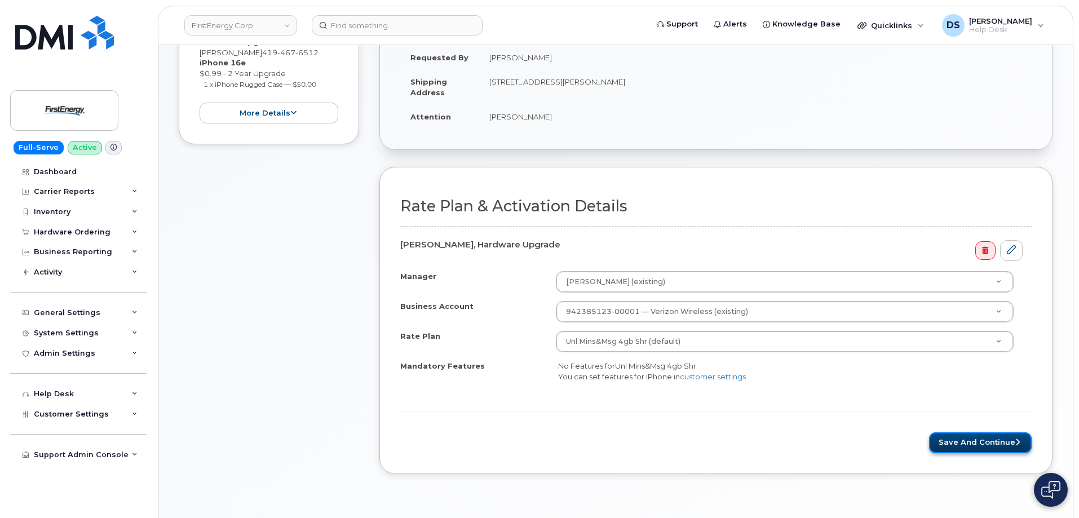
click at [965, 438] on button "Save and Continue" at bounding box center [980, 442] width 103 height 21
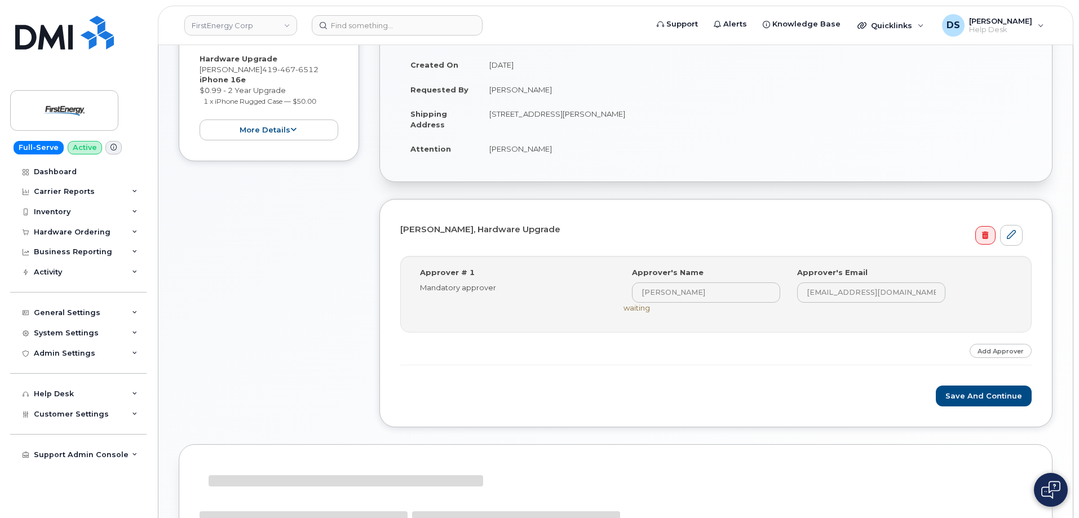
scroll to position [354, 0]
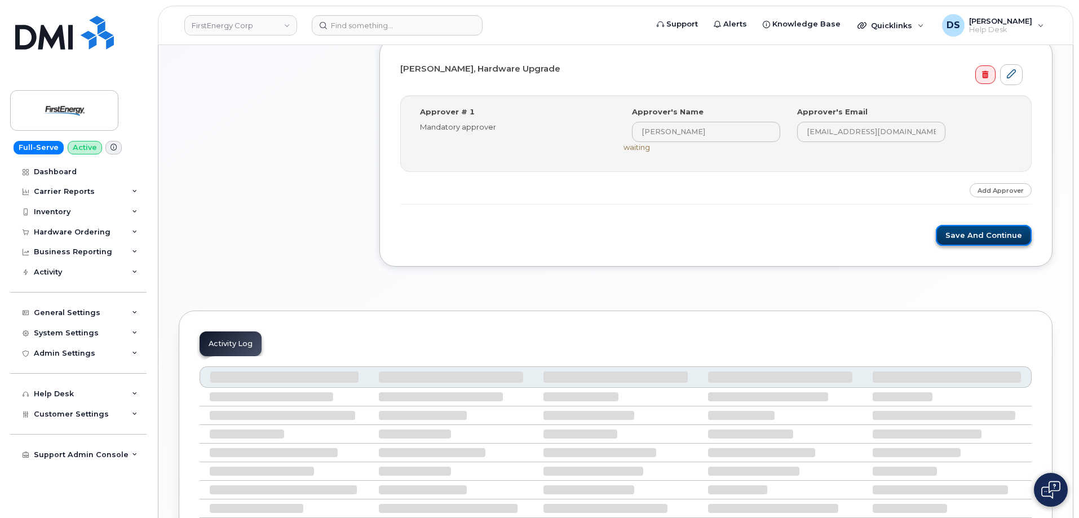
click at [991, 233] on button "Save and Continue" at bounding box center [983, 235] width 96 height 21
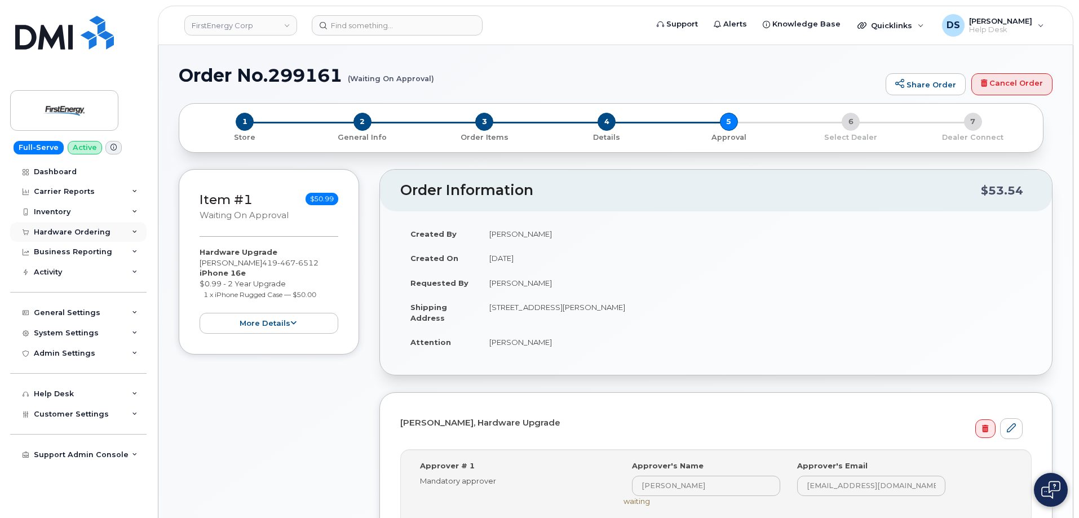
click at [136, 233] on icon at bounding box center [135, 232] width 6 height 6
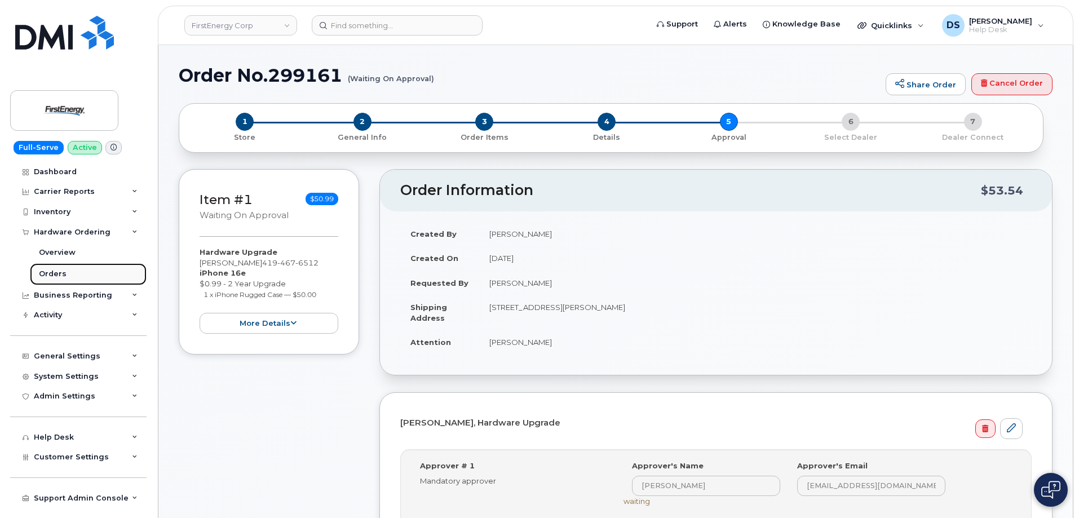
click at [61, 269] on div "Orders" at bounding box center [53, 274] width 28 height 10
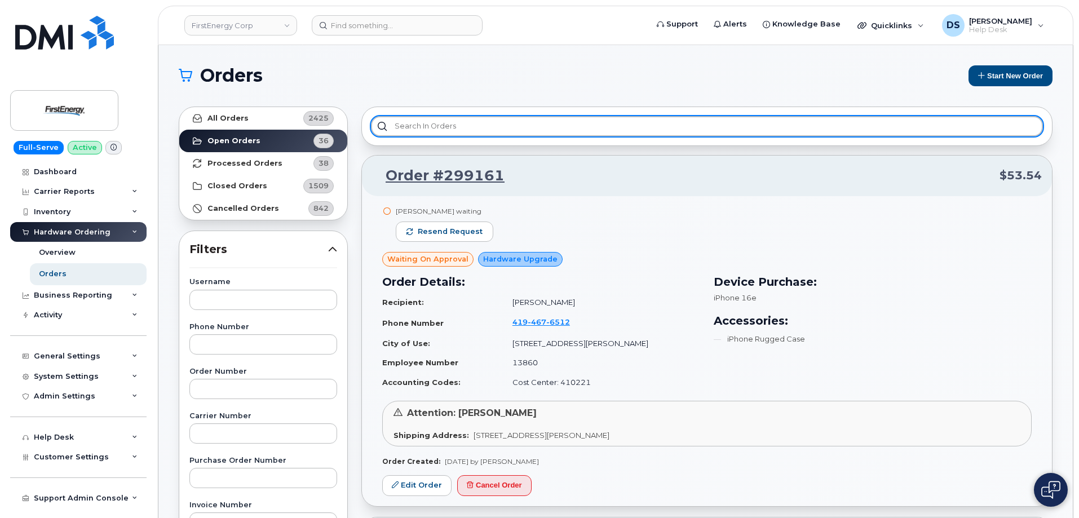
click at [487, 125] on input "text" at bounding box center [707, 126] width 672 height 20
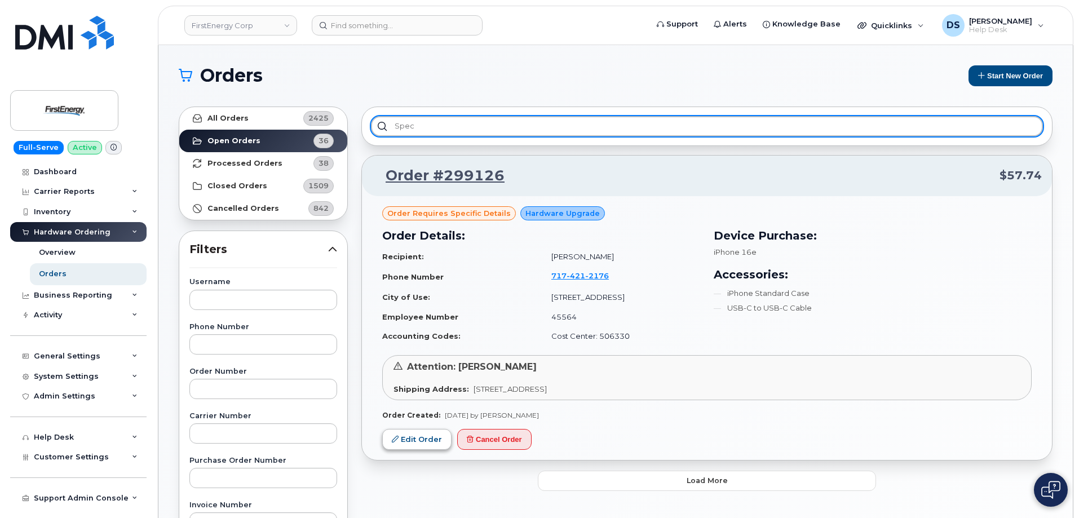
type input "spec"
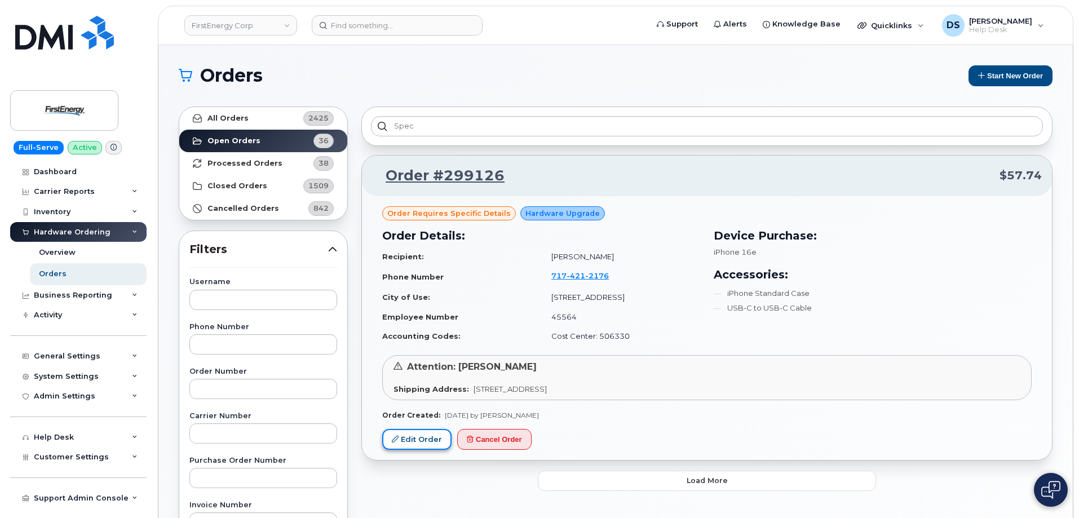
click at [411, 436] on link "Edit Order" at bounding box center [416, 439] width 69 height 21
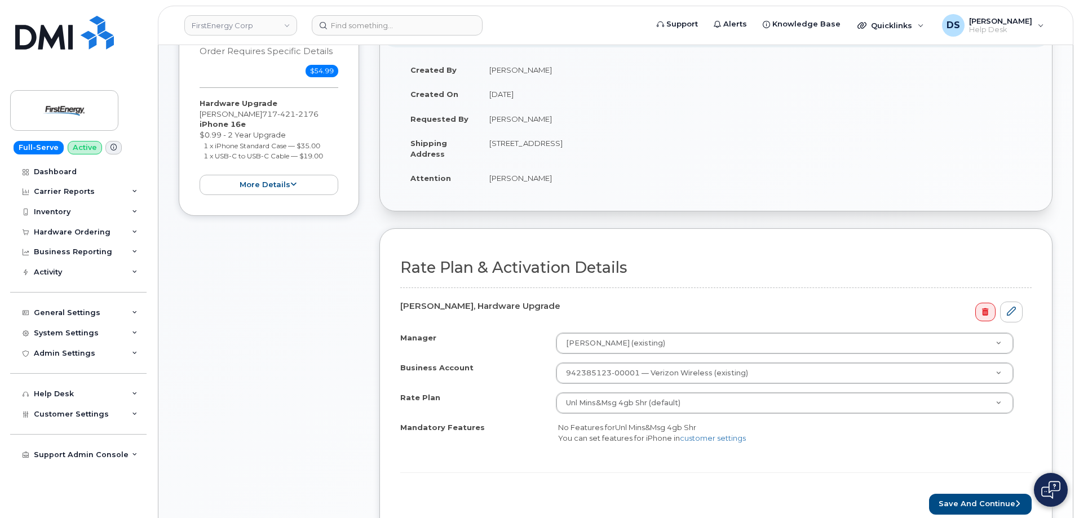
scroll to position [282, 0]
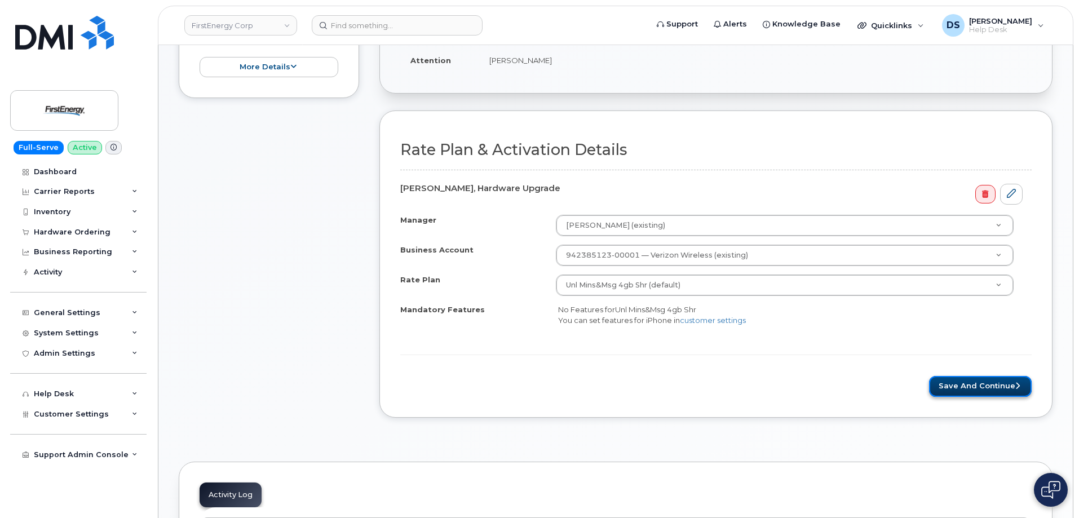
click at [975, 388] on button "Save and Continue" at bounding box center [980, 386] width 103 height 21
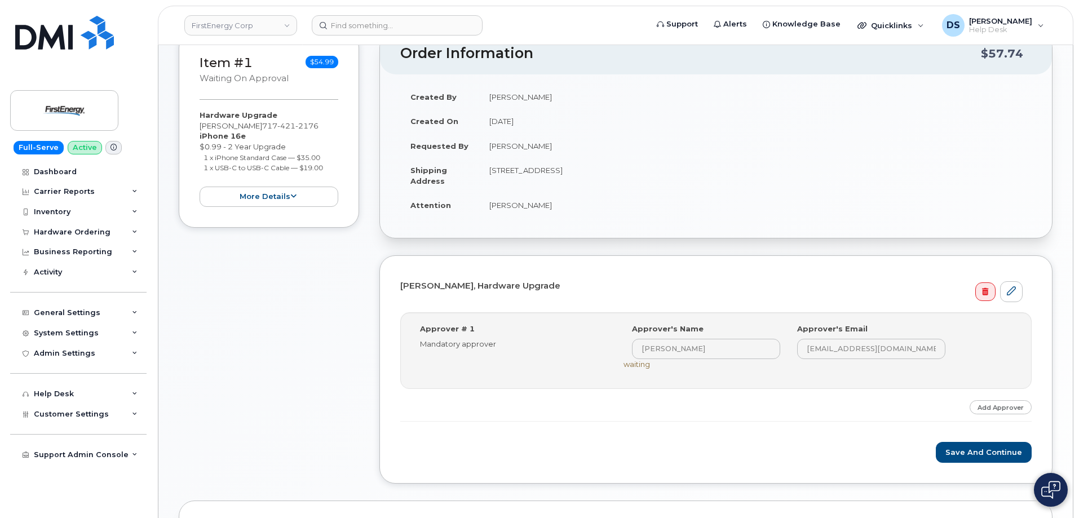
scroll to position [354, 0]
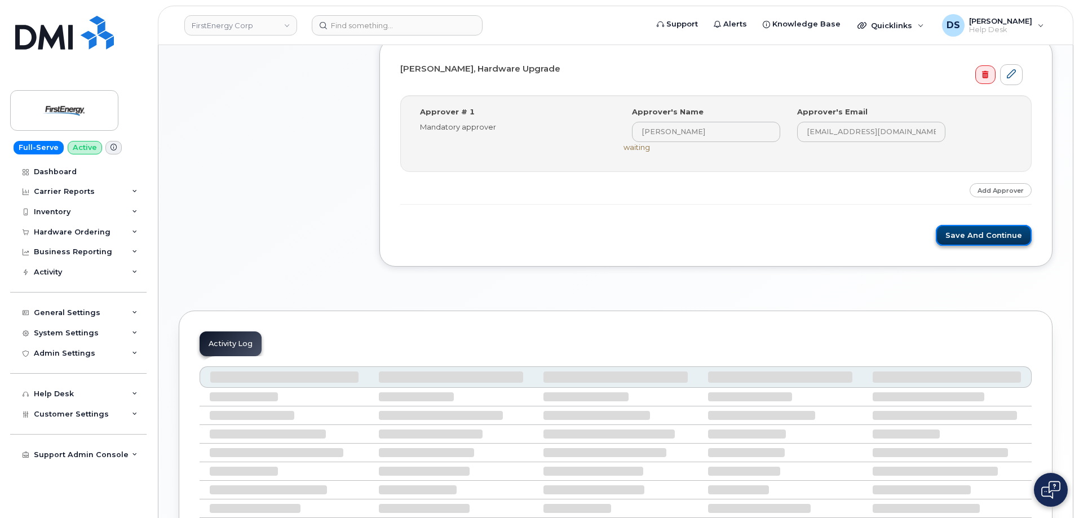
click at [982, 234] on button "Save and Continue" at bounding box center [983, 235] width 96 height 21
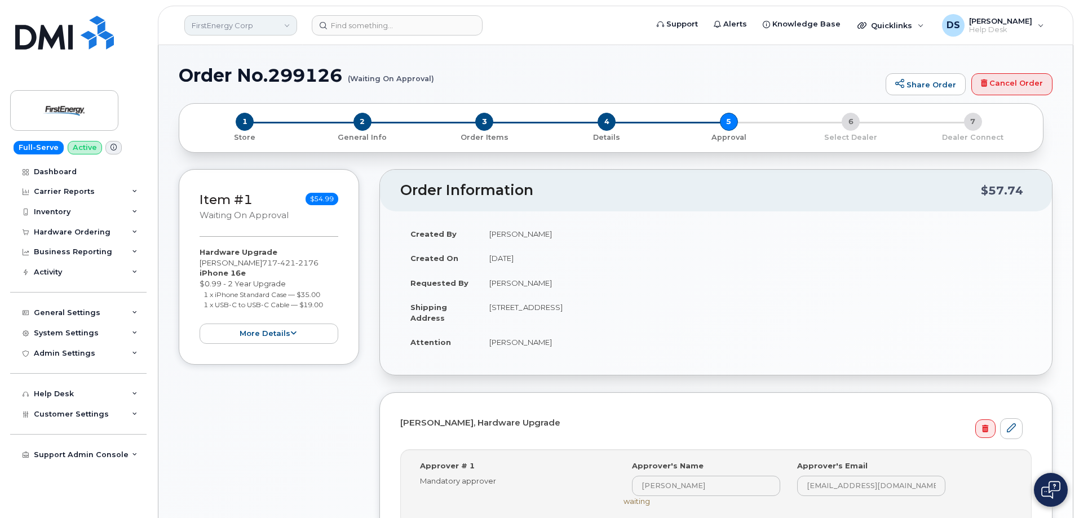
click at [286, 25] on link "FirstEnergy Corp" at bounding box center [240, 25] width 113 height 20
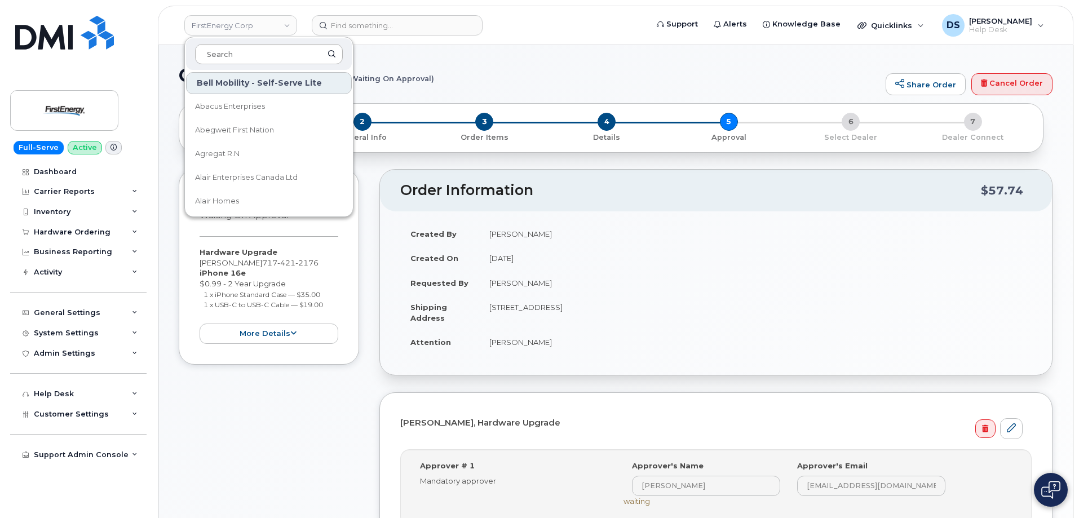
drag, startPoint x: 232, startPoint y: 52, endPoint x: 243, endPoint y: 52, distance: 10.7
click at [234, 50] on input at bounding box center [269, 54] width 148 height 20
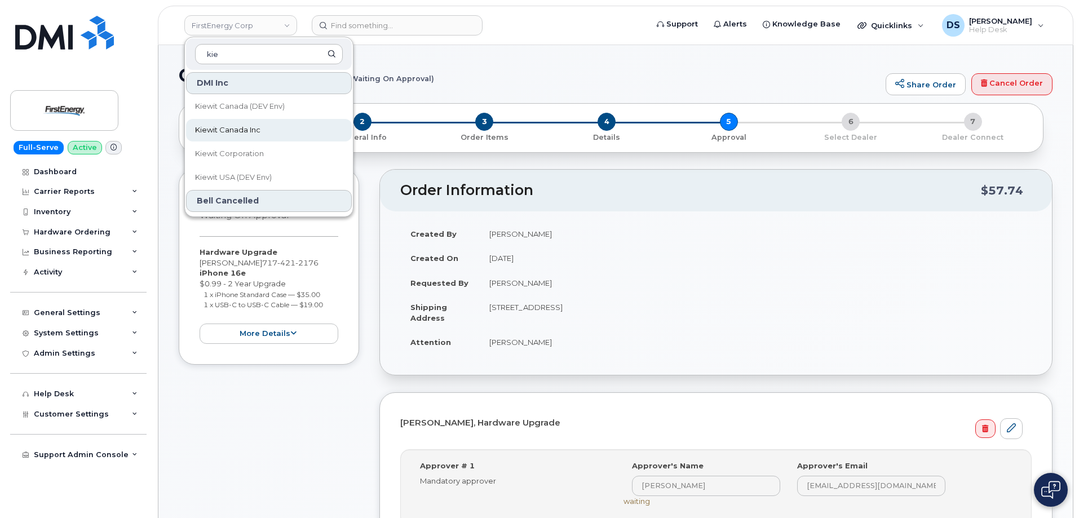
type input "kie"
click at [242, 130] on span "Kiewit Canada Inc" at bounding box center [227, 130] width 65 height 11
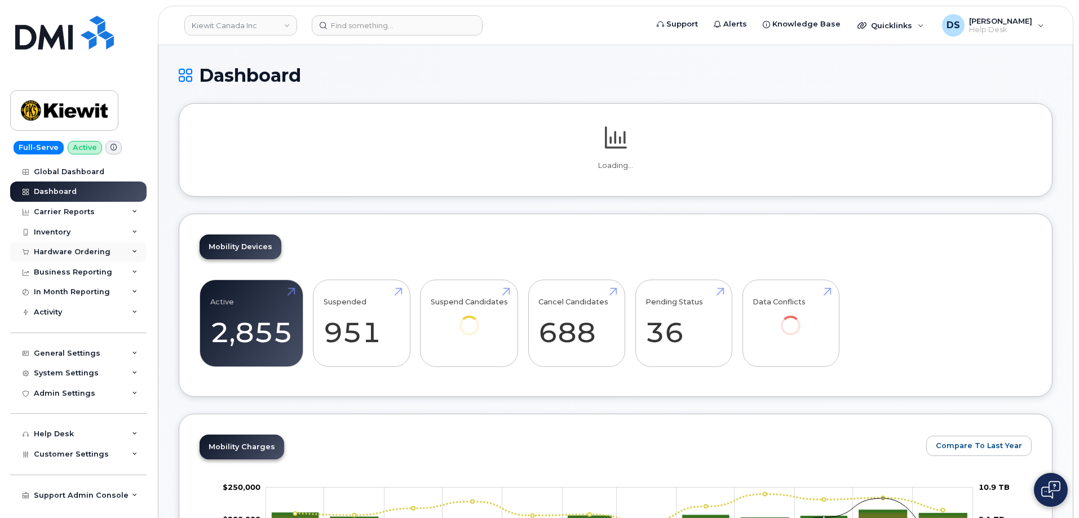
click at [136, 249] on icon at bounding box center [135, 252] width 6 height 6
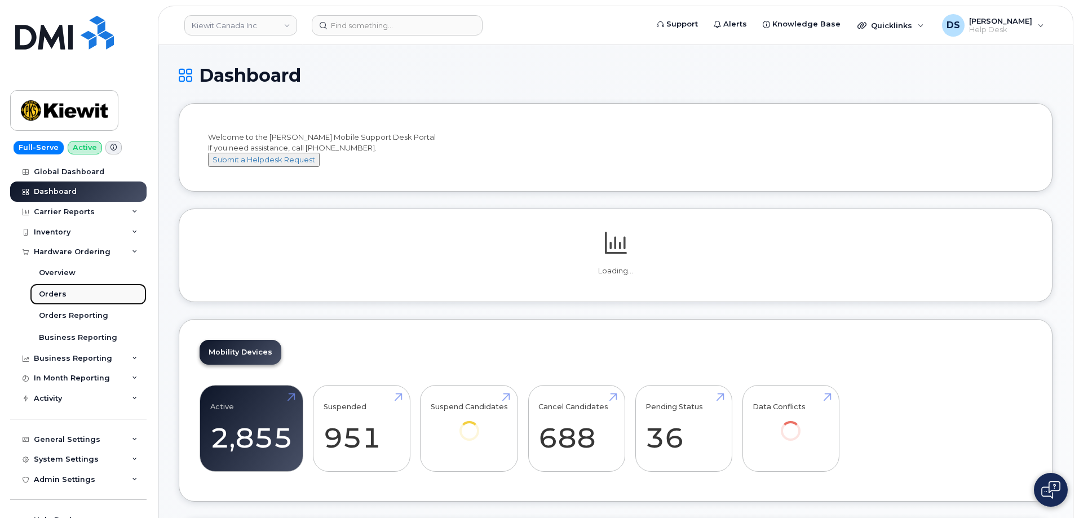
click at [60, 291] on div "Orders" at bounding box center [53, 294] width 28 height 10
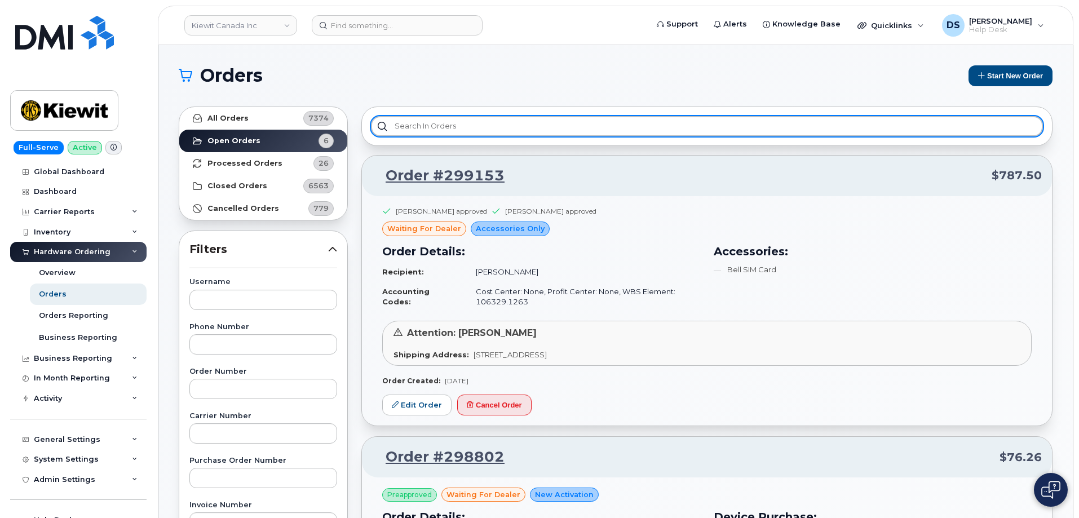
click at [451, 125] on input "text" at bounding box center [707, 126] width 672 height 20
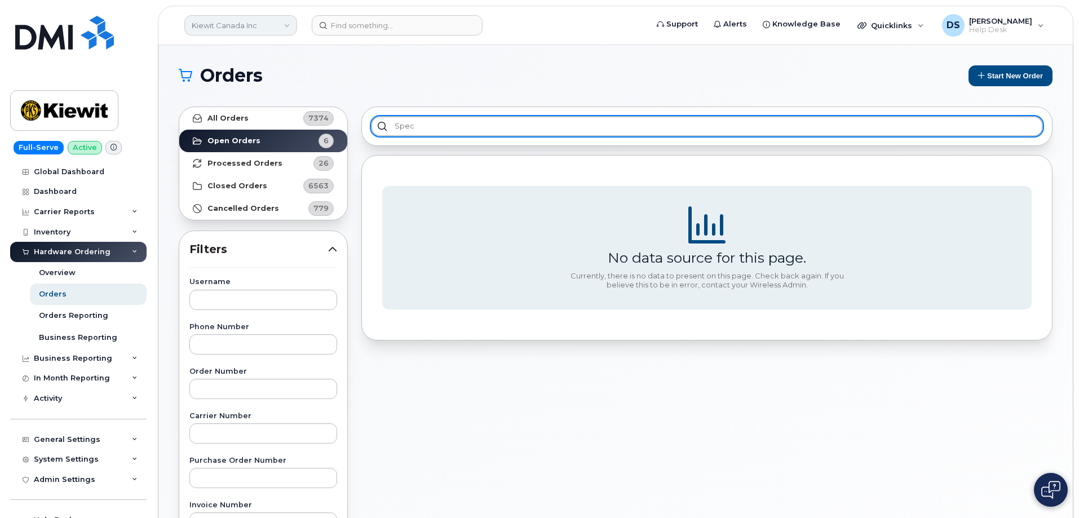
type input "spec"
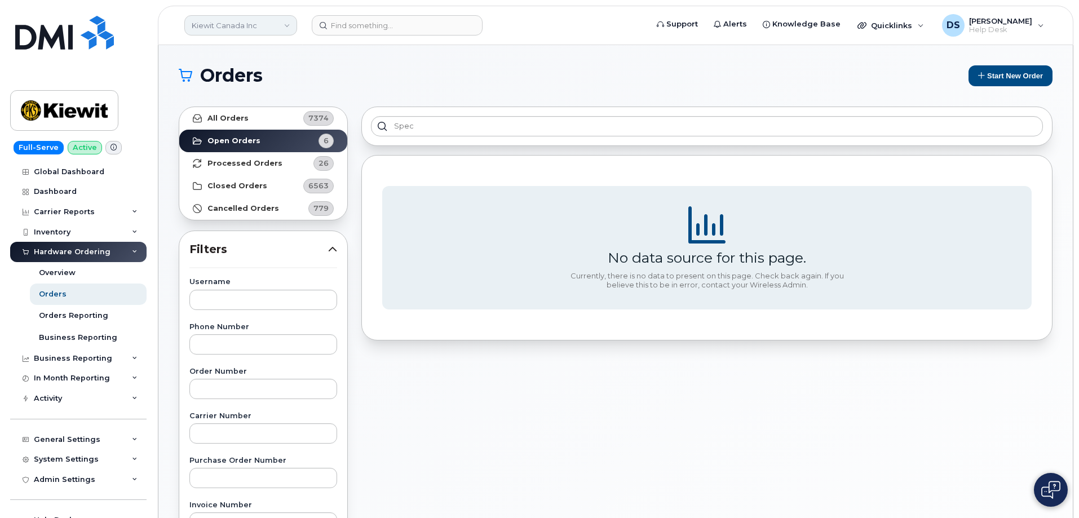
click at [288, 24] on link "Kiewit Canada Inc" at bounding box center [240, 25] width 113 height 20
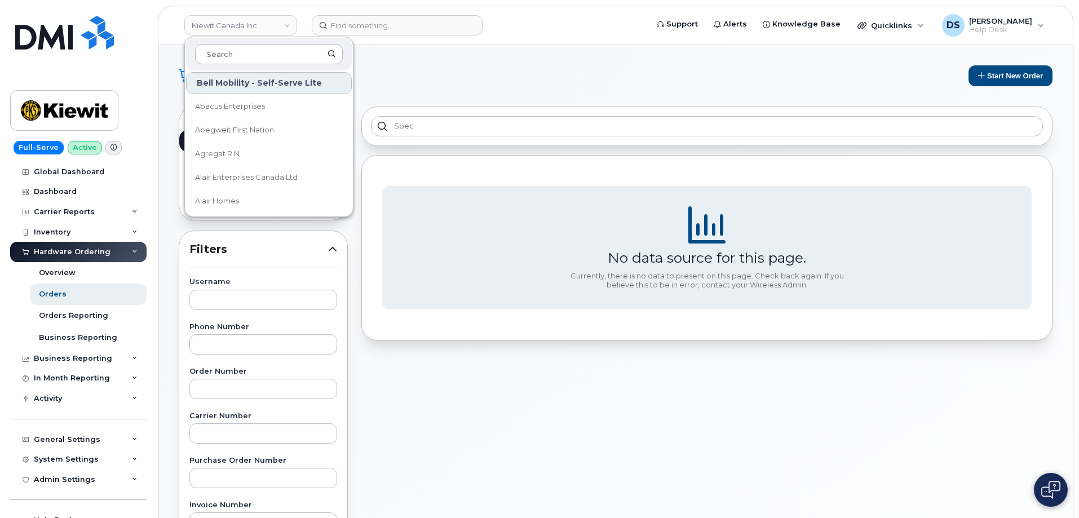
drag, startPoint x: 241, startPoint y: 51, endPoint x: 246, endPoint y: 48, distance: 6.1
click at [244, 48] on input at bounding box center [269, 54] width 148 height 20
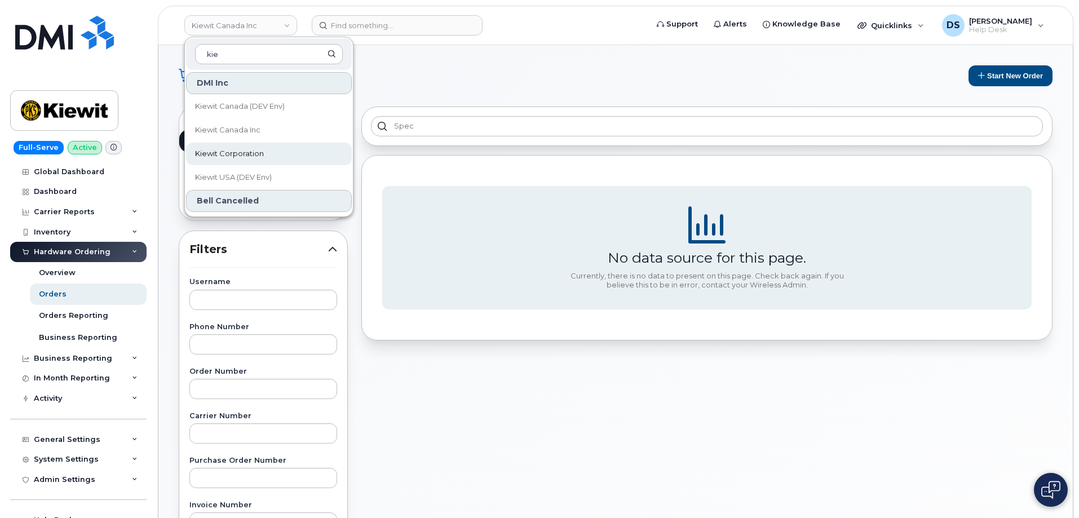
type input "kie"
click at [255, 151] on span "Kiewit Corporation" at bounding box center [229, 153] width 69 height 11
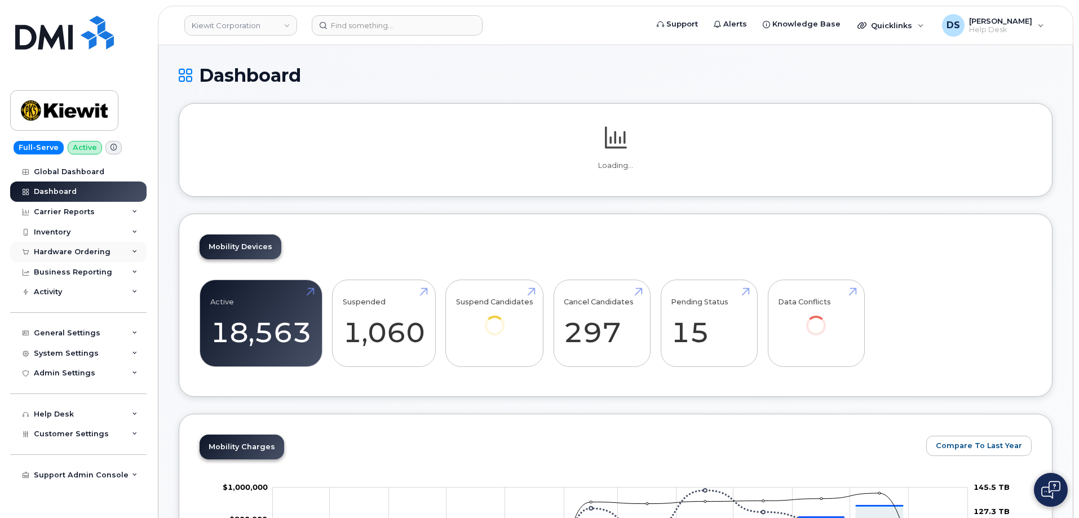
click at [134, 250] on icon at bounding box center [135, 252] width 6 height 6
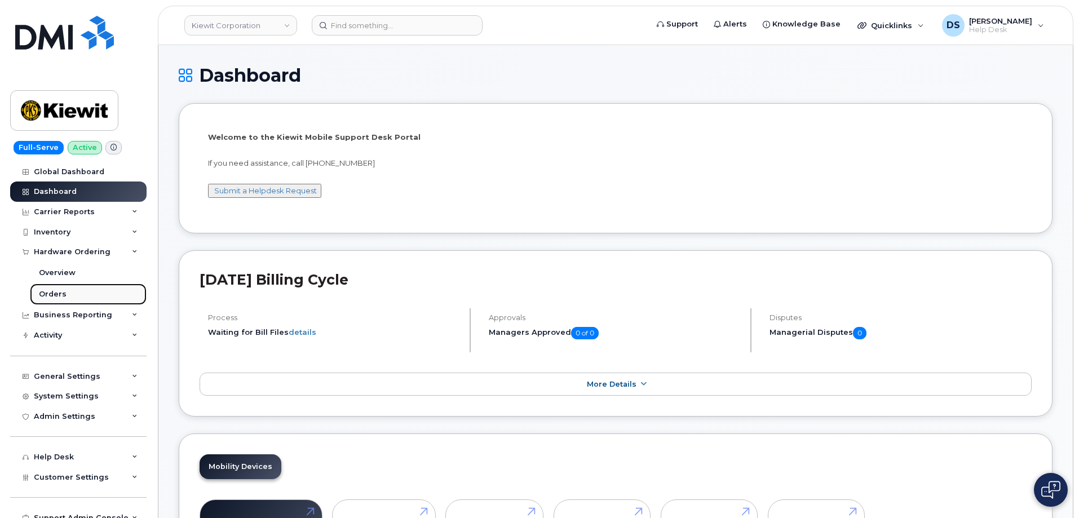
click at [52, 295] on div "Orders" at bounding box center [53, 294] width 28 height 10
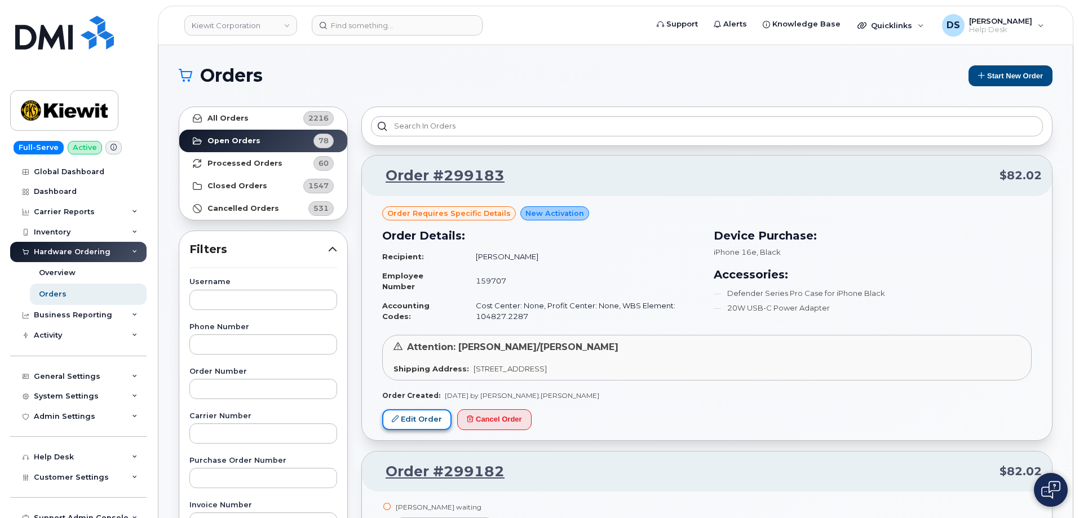
click at [423, 422] on link "Edit Order" at bounding box center [416, 419] width 69 height 21
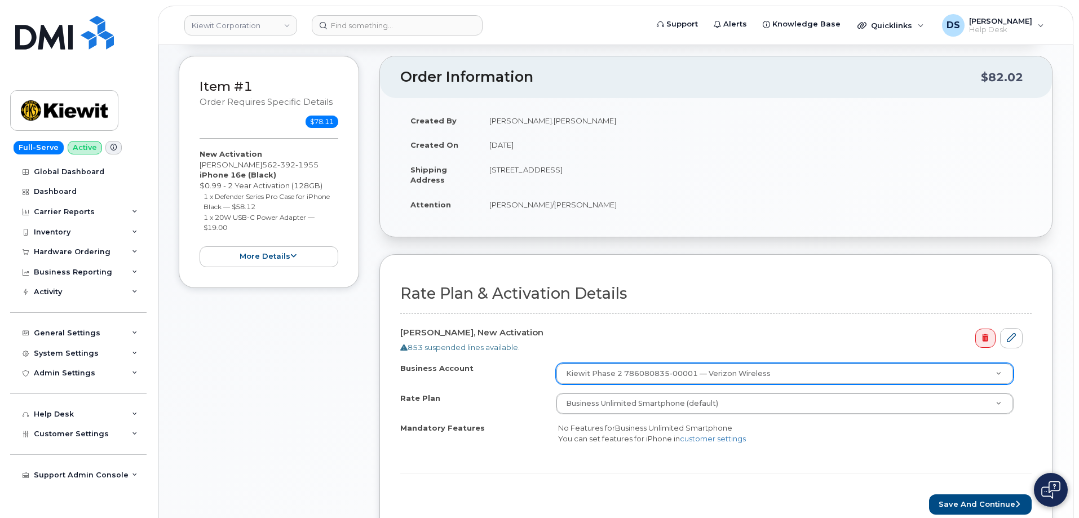
scroll to position [169, 0]
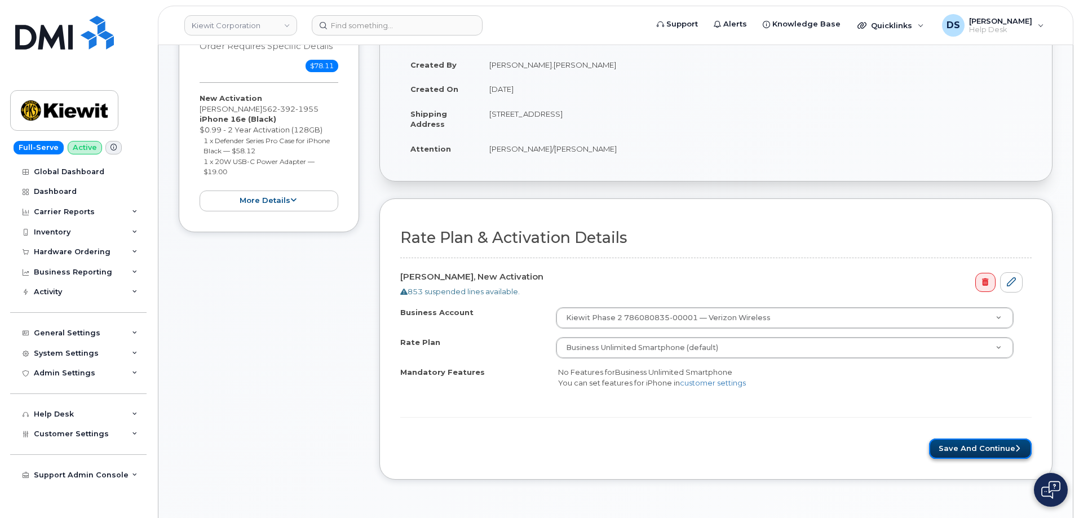
click at [961, 448] on button "Save and Continue" at bounding box center [980, 448] width 103 height 21
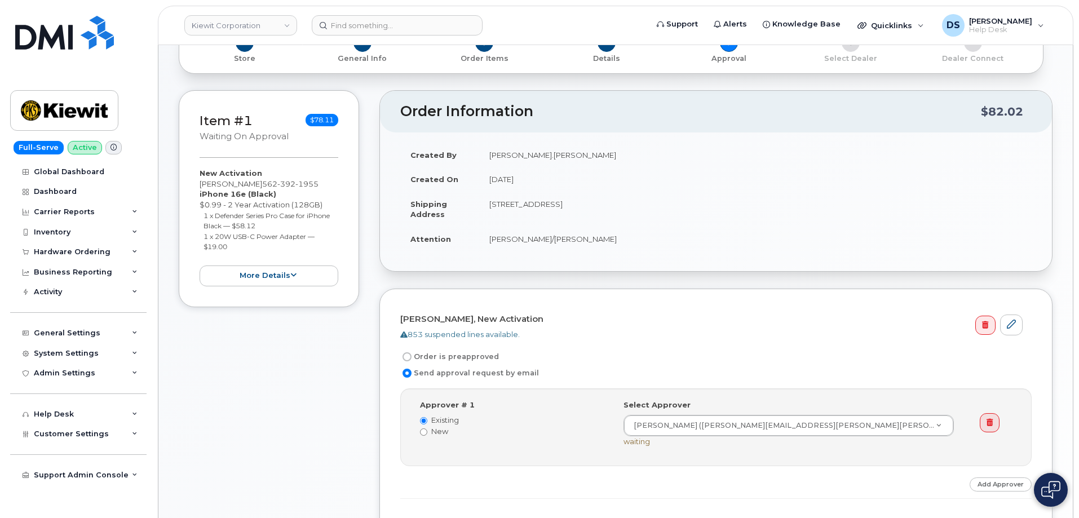
scroll to position [338, 0]
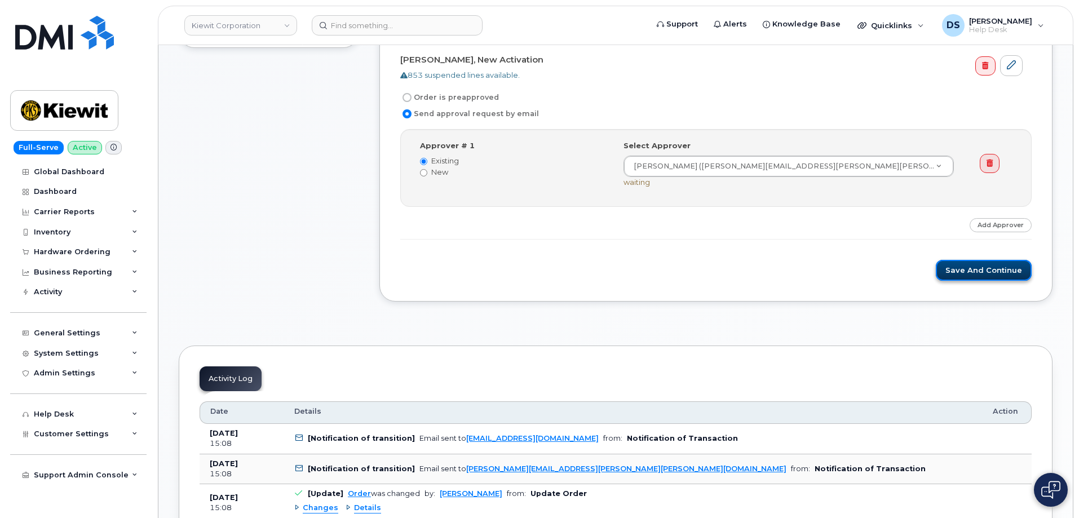
click at [981, 272] on button "Save and Continue" at bounding box center [983, 270] width 96 height 21
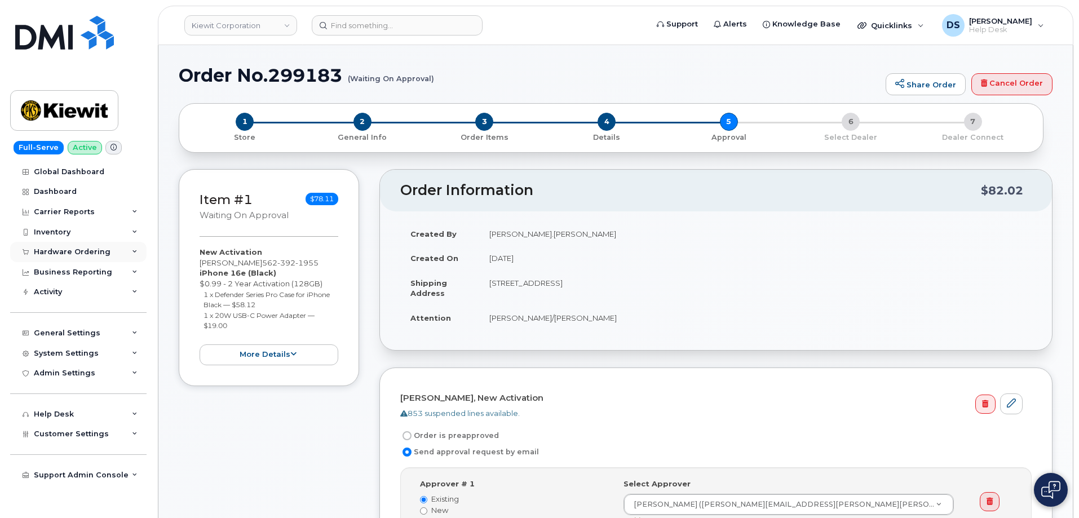
click at [135, 249] on icon at bounding box center [135, 252] width 6 height 6
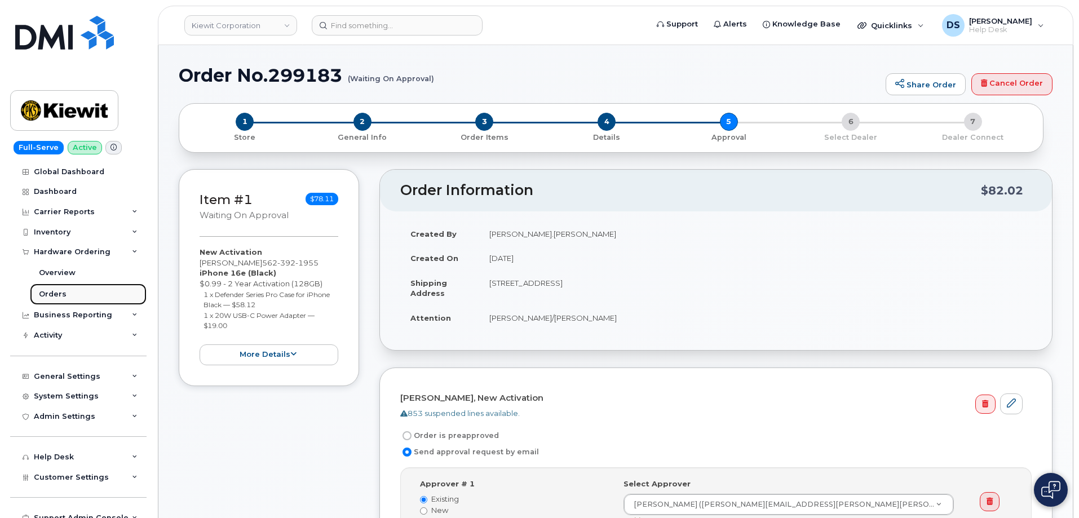
click at [61, 292] on div "Orders" at bounding box center [53, 294] width 28 height 10
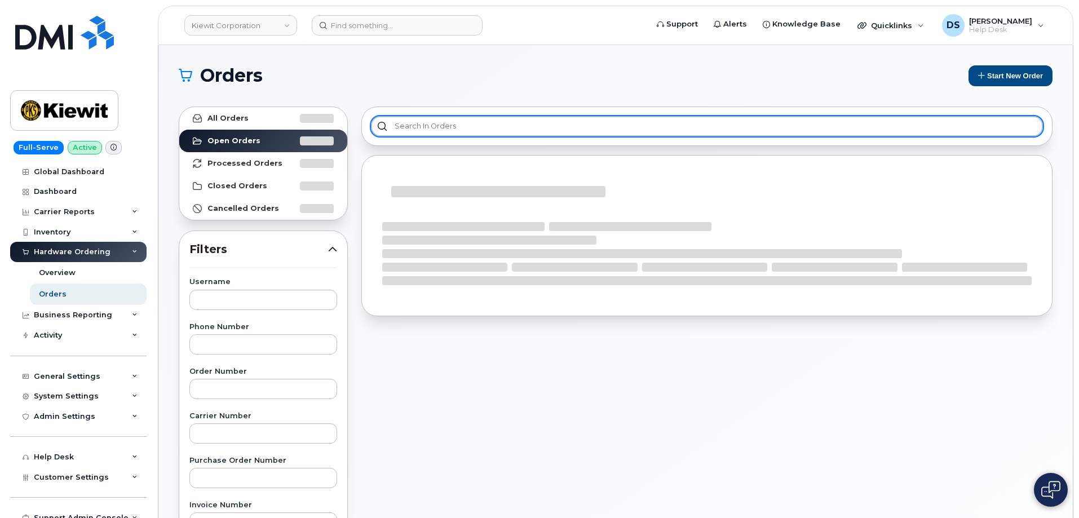
click at [443, 126] on input "text" at bounding box center [707, 126] width 672 height 20
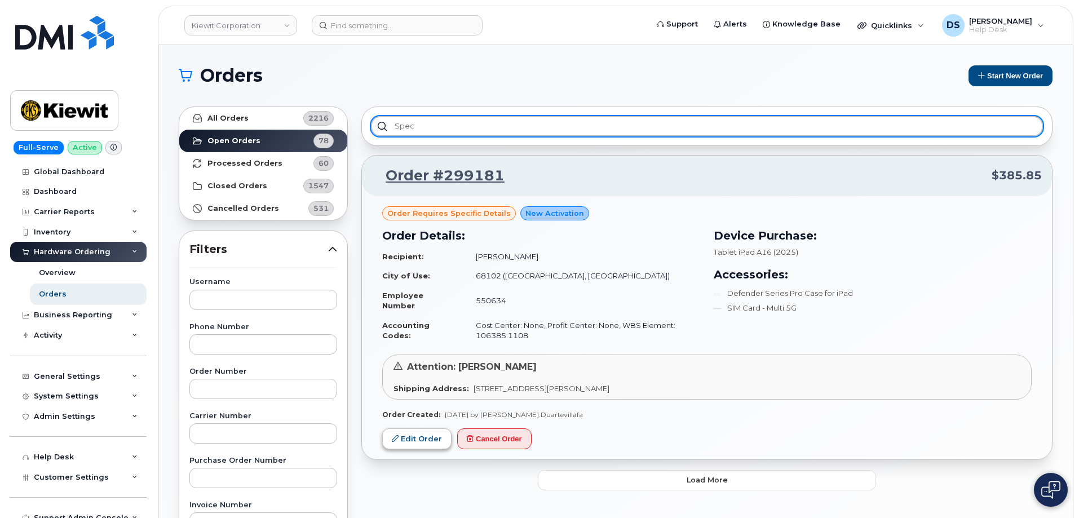
type input "spec"
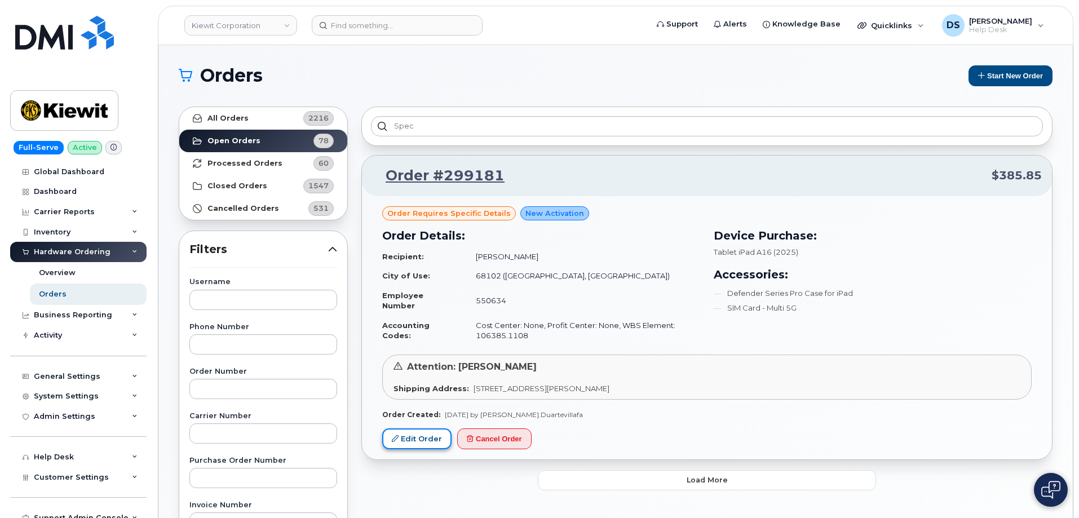
click at [423, 436] on link "Edit Order" at bounding box center [416, 438] width 69 height 21
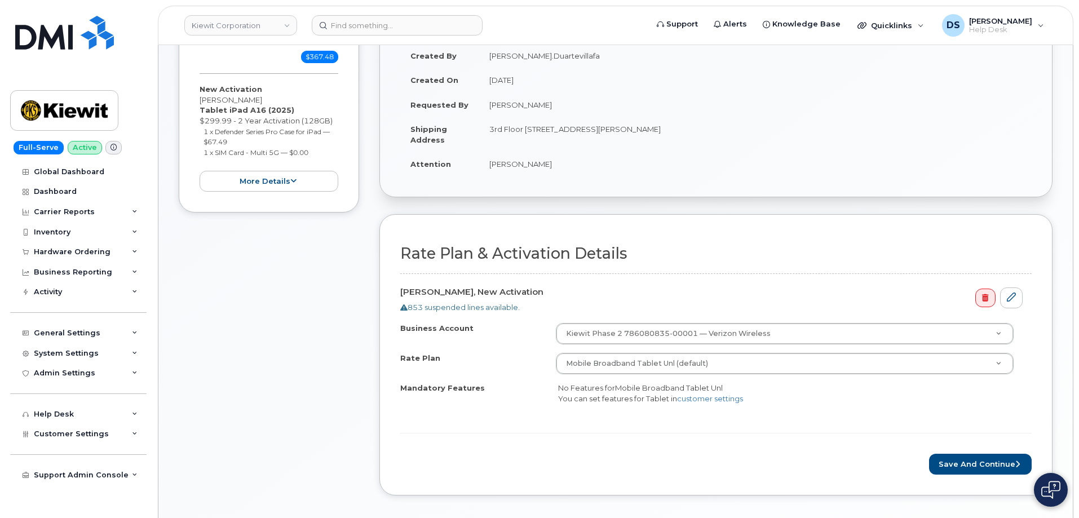
scroll to position [451, 0]
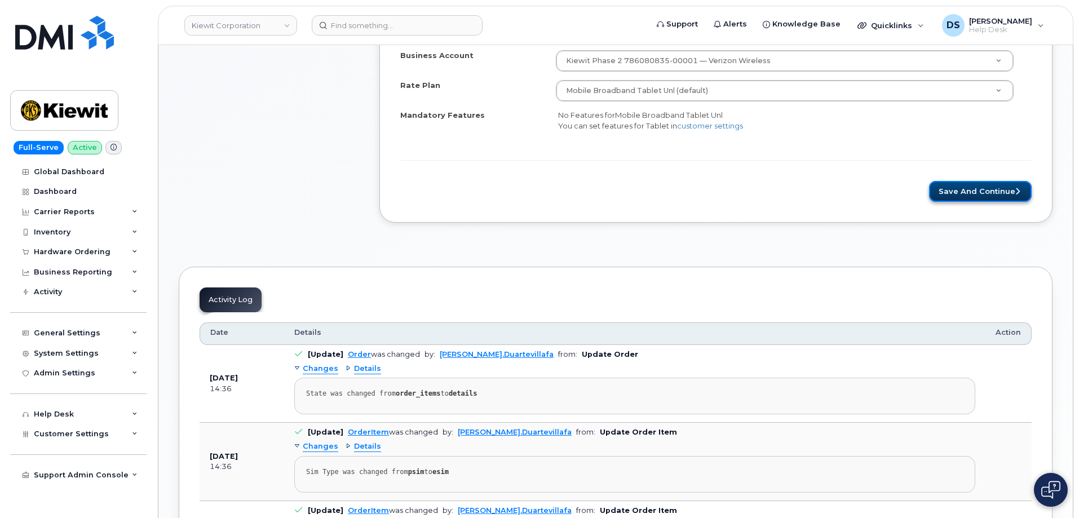
click at [964, 192] on button "Save and Continue" at bounding box center [980, 191] width 103 height 21
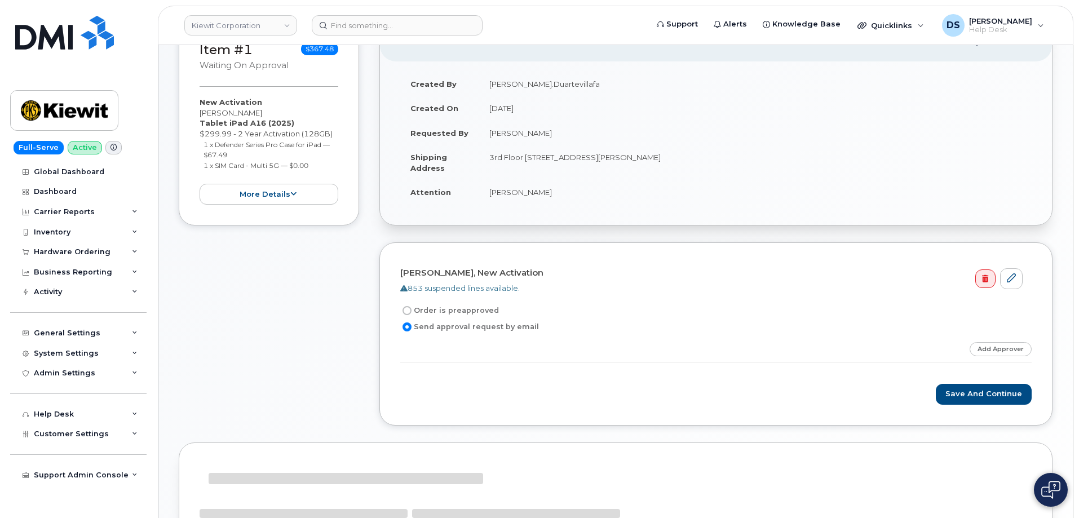
scroll to position [308, 0]
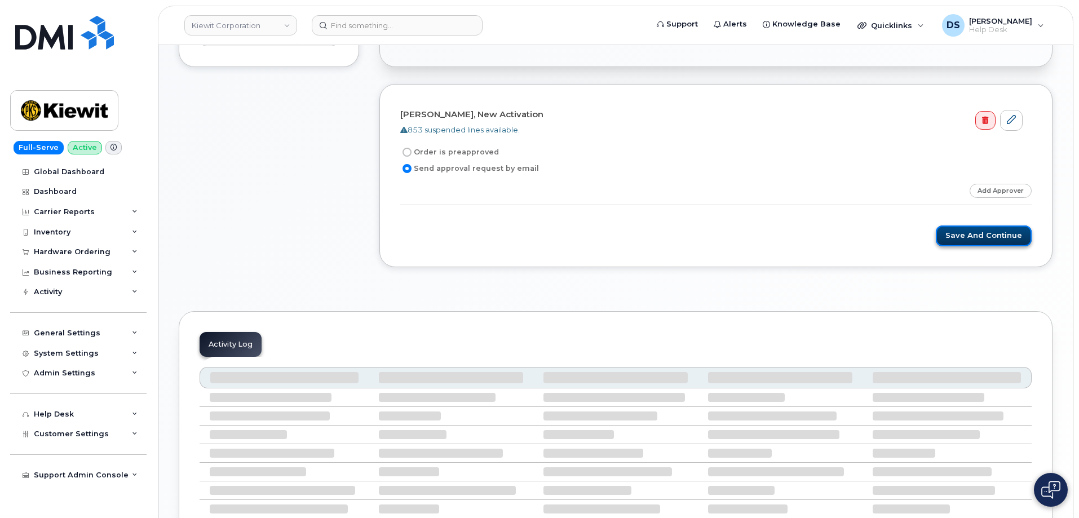
click at [978, 236] on button "Save and Continue" at bounding box center [983, 235] width 96 height 21
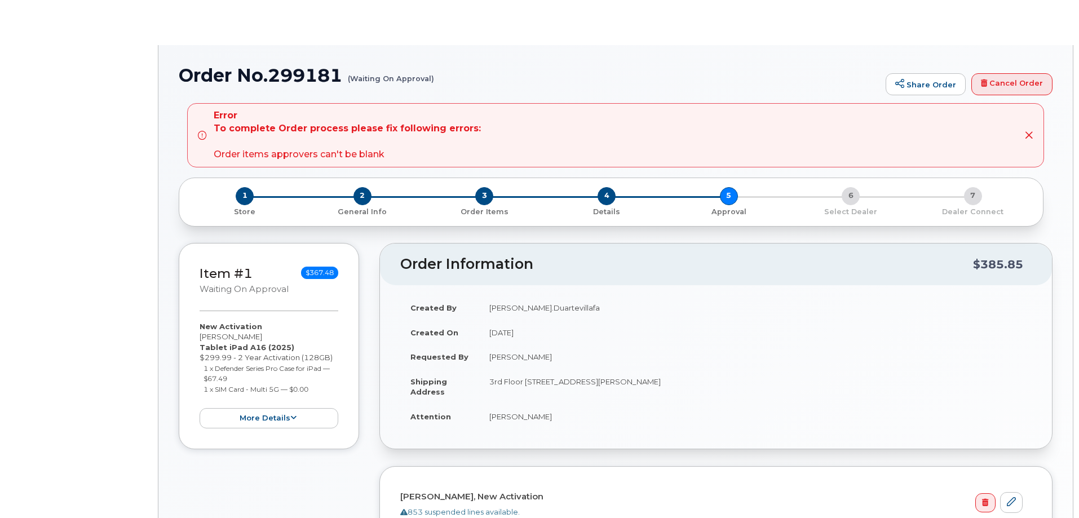
radio input "true"
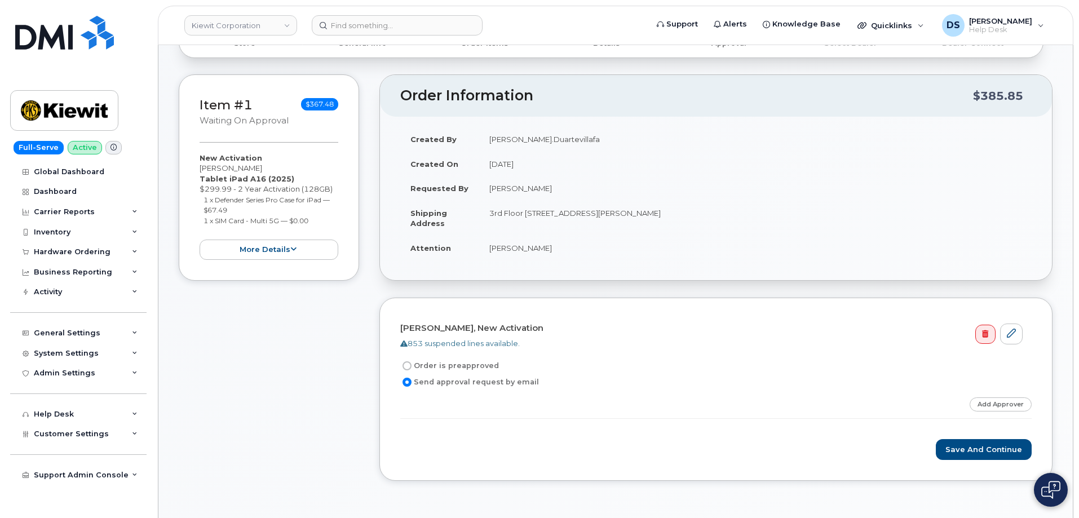
scroll to position [169, 0]
click at [296, 249] on button "more details" at bounding box center [268, 249] width 139 height 21
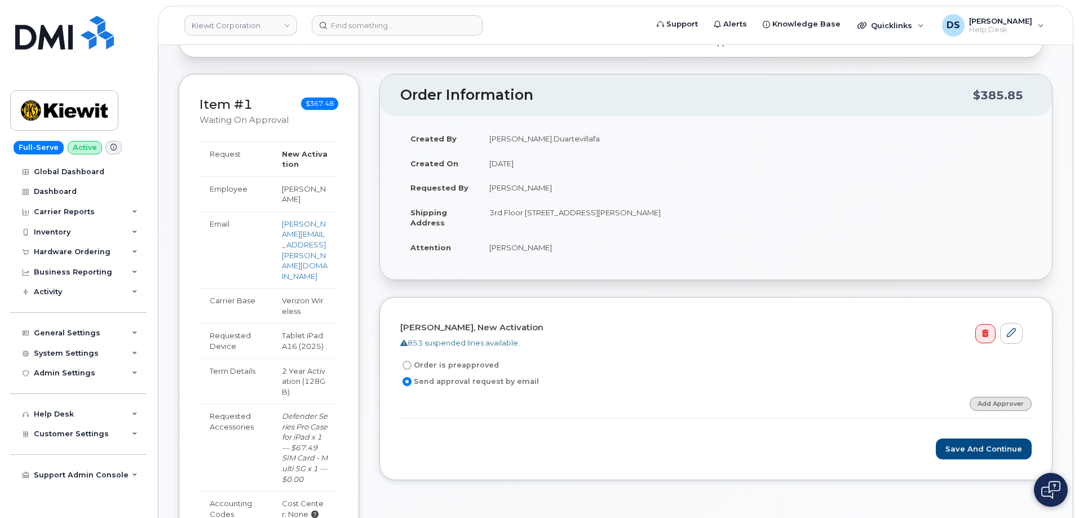
click at [1015, 401] on link "Add Approver" at bounding box center [1000, 404] width 62 height 14
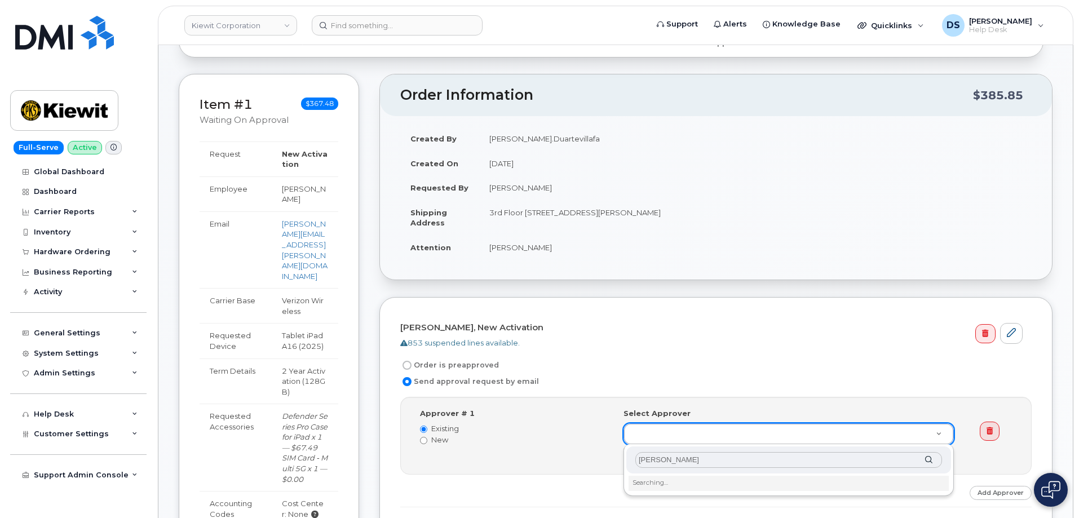
type input "[PERSON_NAME]"
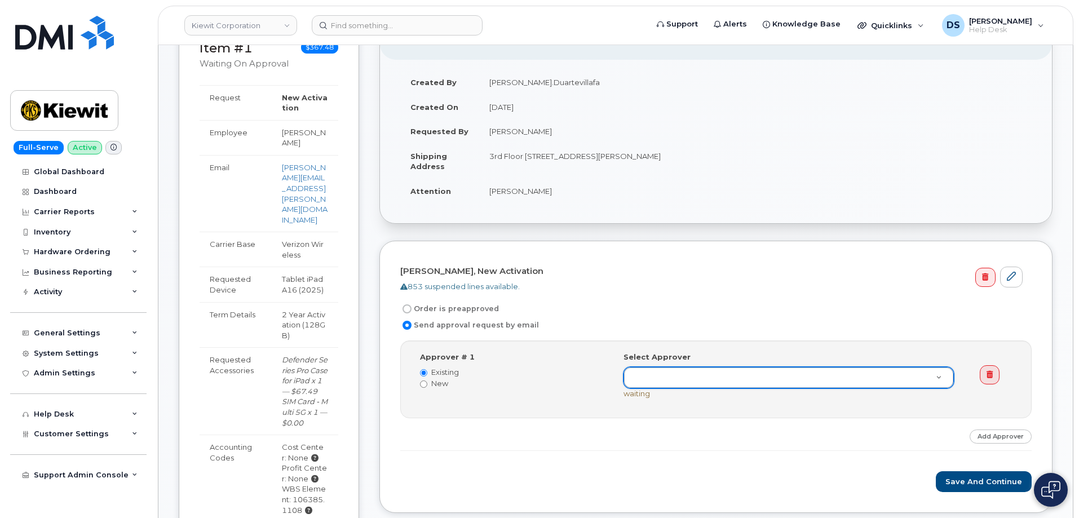
type input "j"
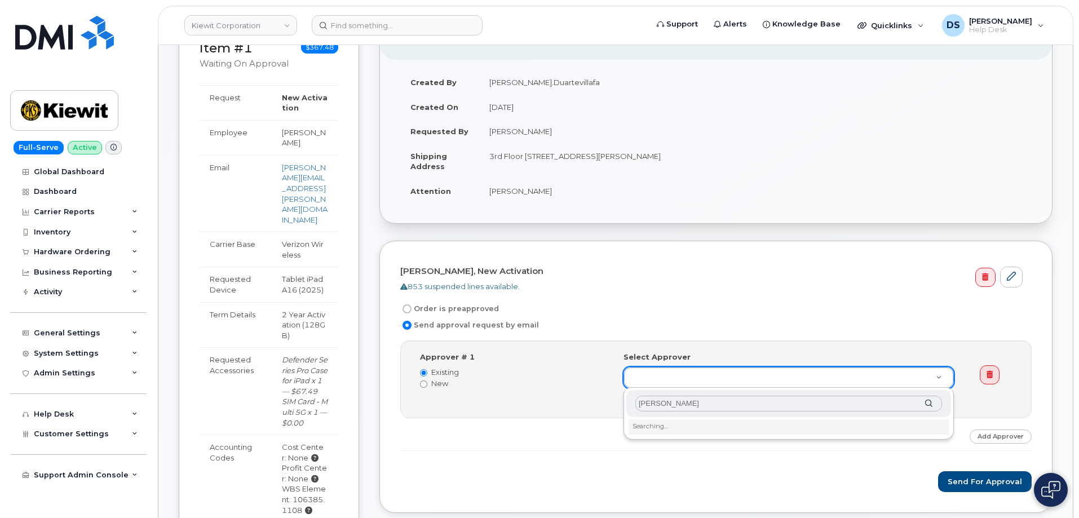
type input "[PERSON_NAME]"
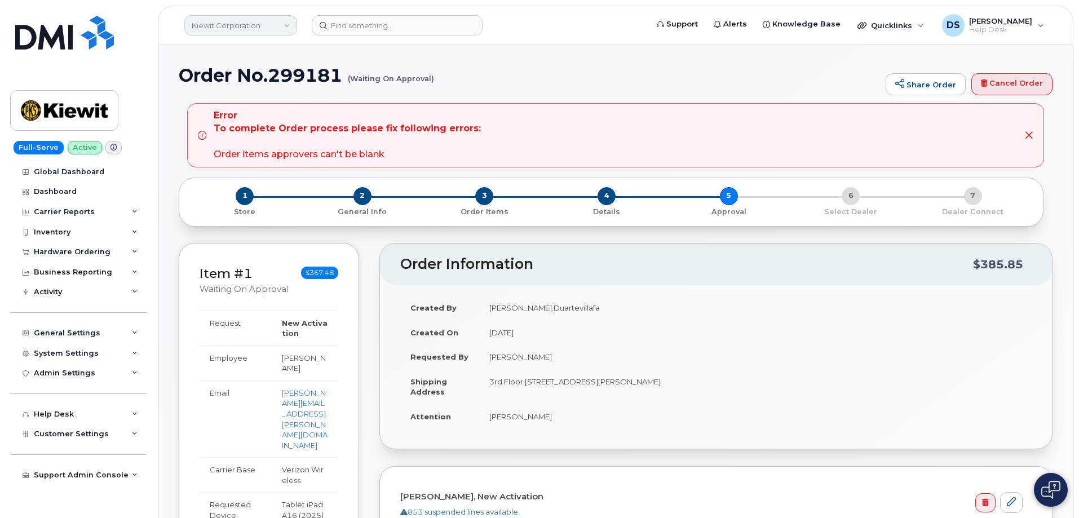
scroll to position [334, 0]
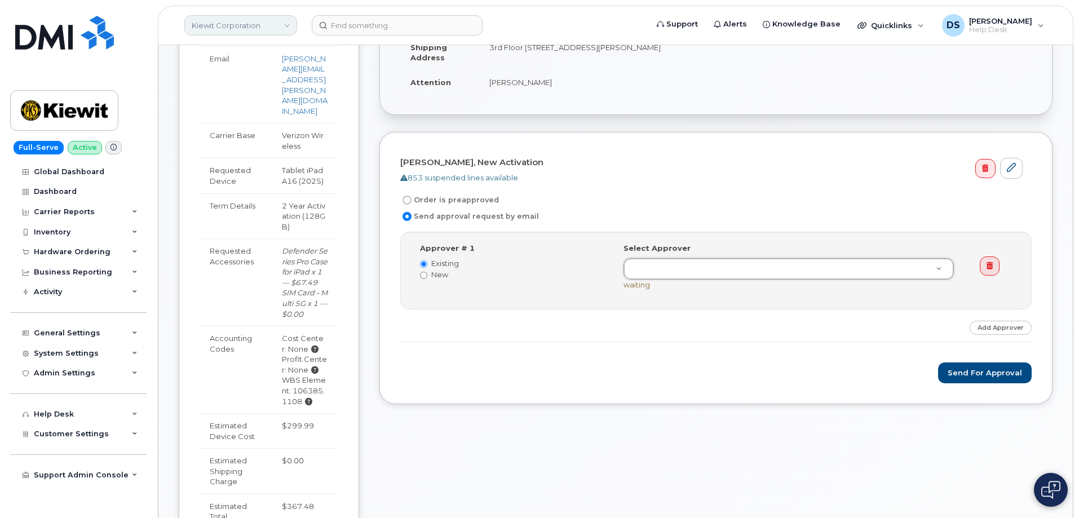
click at [287, 24] on link "Kiewit Corporation" at bounding box center [240, 25] width 113 height 20
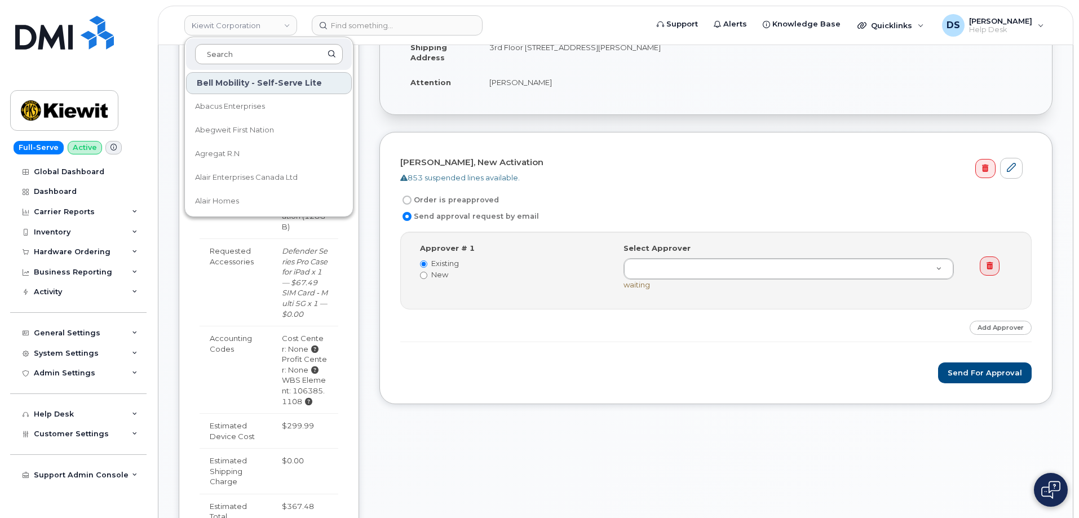
drag, startPoint x: 259, startPoint y: 54, endPoint x: 251, endPoint y: 63, distance: 11.6
click at [261, 54] on input at bounding box center [269, 54] width 148 height 20
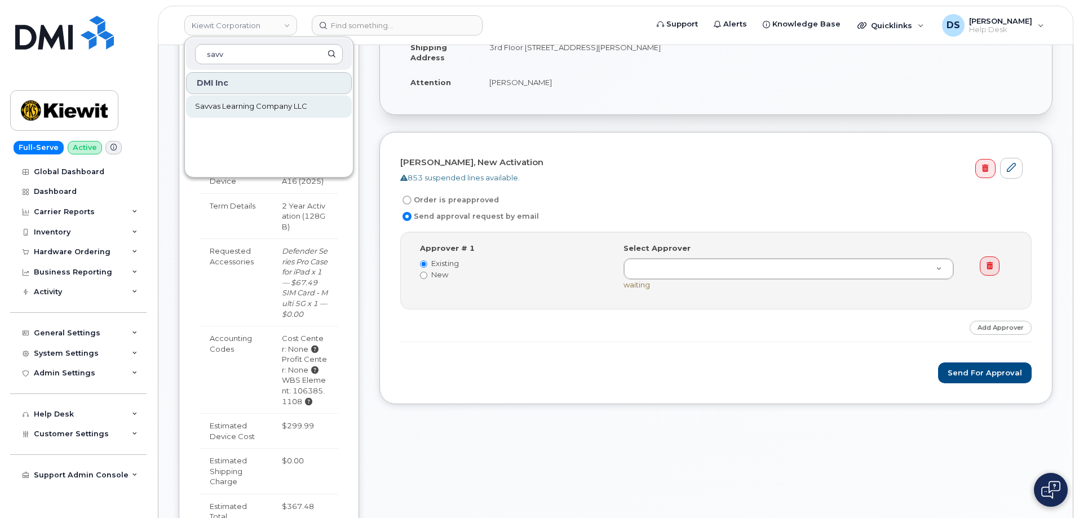
type input "savv"
click at [260, 104] on span "Savvas Learning Company LLC" at bounding box center [251, 106] width 112 height 11
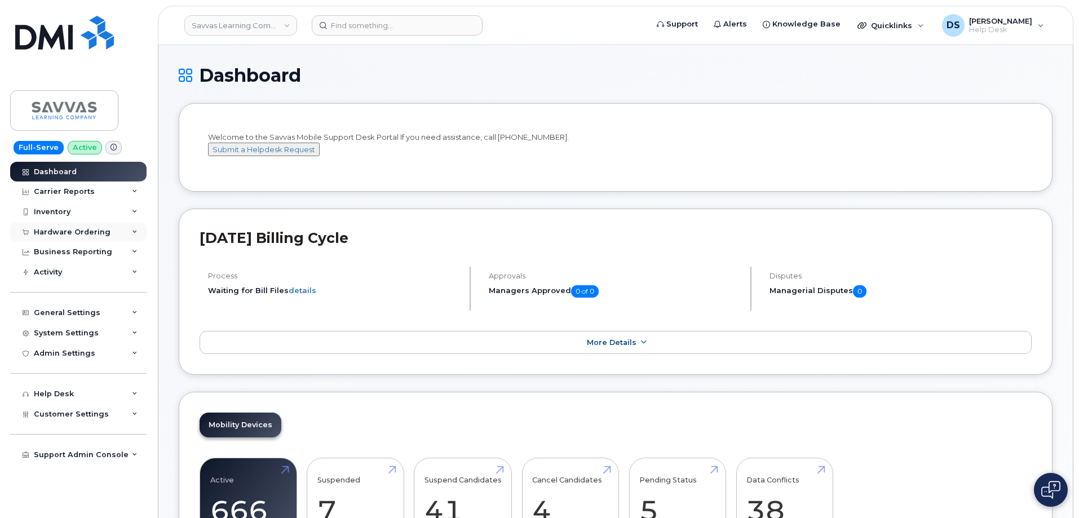
click at [136, 232] on icon at bounding box center [135, 232] width 6 height 6
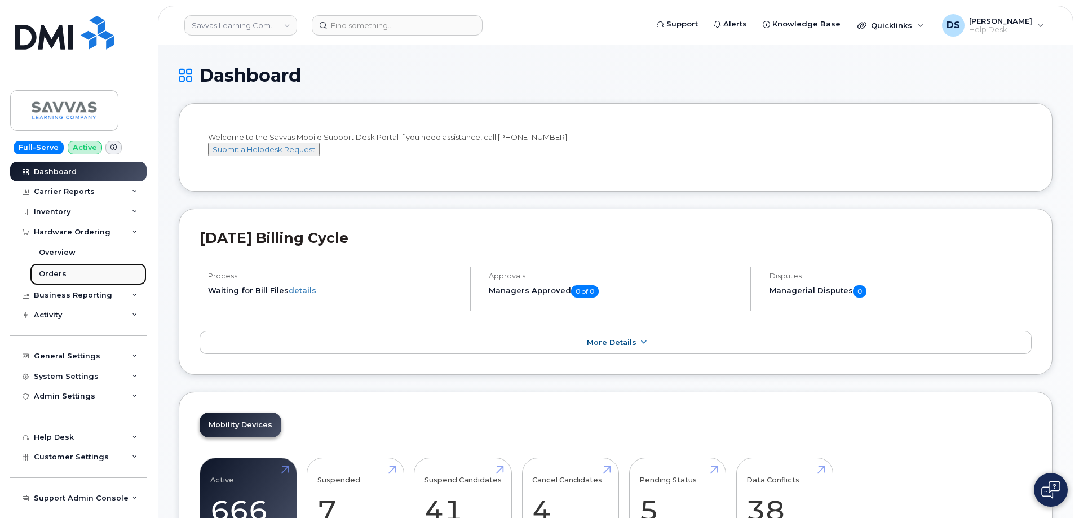
click at [77, 268] on link "Orders" at bounding box center [88, 273] width 117 height 21
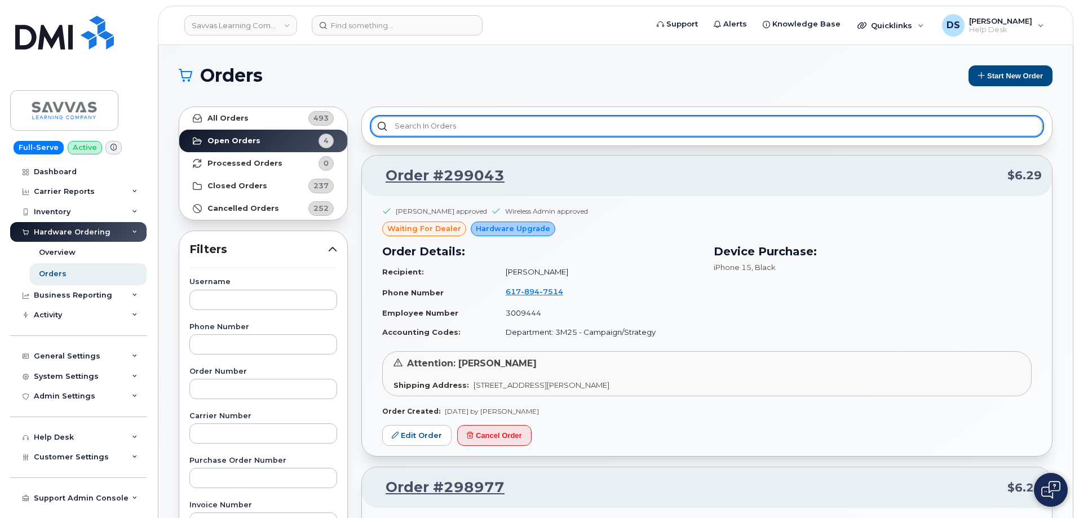
click at [418, 126] on input "text" at bounding box center [707, 126] width 672 height 20
type input "spe"
